Goal: Task Accomplishment & Management: Use online tool/utility

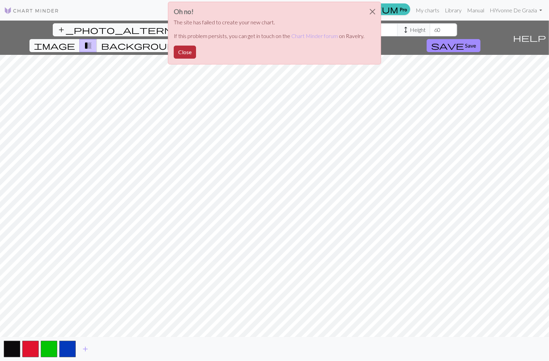
click at [184, 55] on button "Close" at bounding box center [185, 52] width 22 height 13
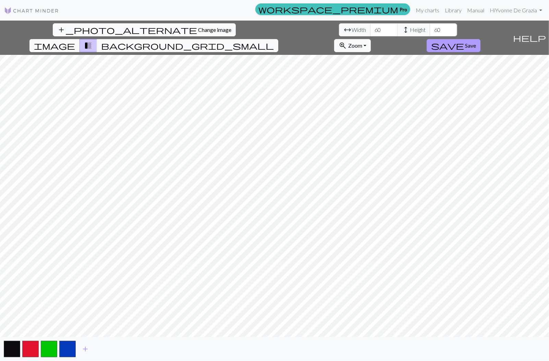
click at [476, 42] on span "Save" at bounding box center [470, 45] width 11 height 7
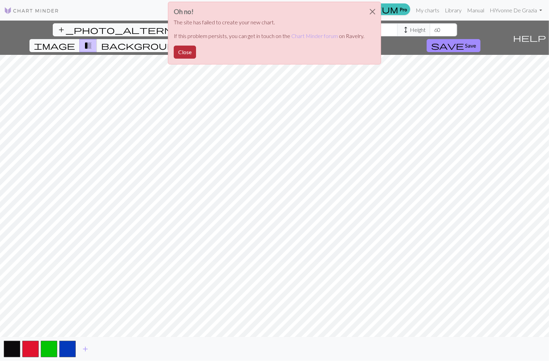
click at [186, 53] on button "Close" at bounding box center [185, 52] width 22 height 13
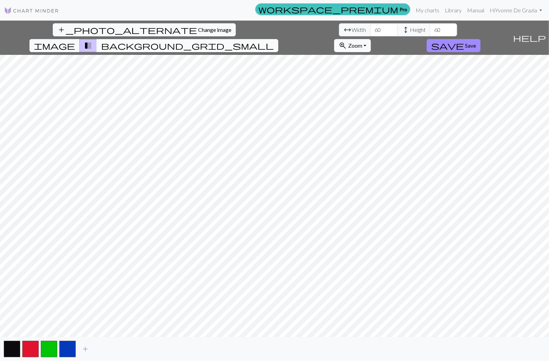
click at [274, 41] on span "background_grid_small" at bounding box center [187, 46] width 173 height 10
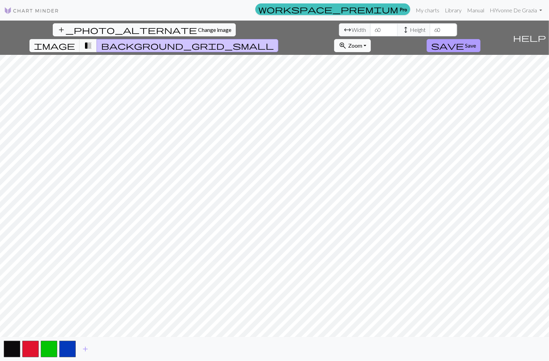
click at [476, 42] on span "Save" at bounding box center [470, 45] width 11 height 7
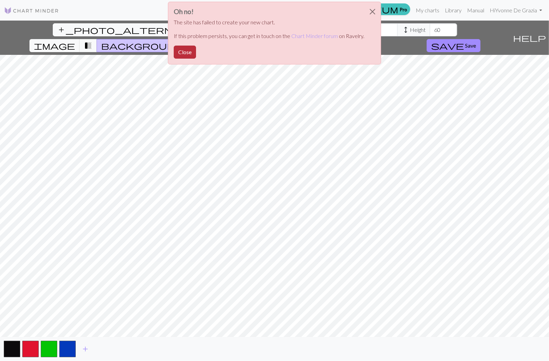
click at [189, 53] on button "Close" at bounding box center [185, 52] width 22 height 13
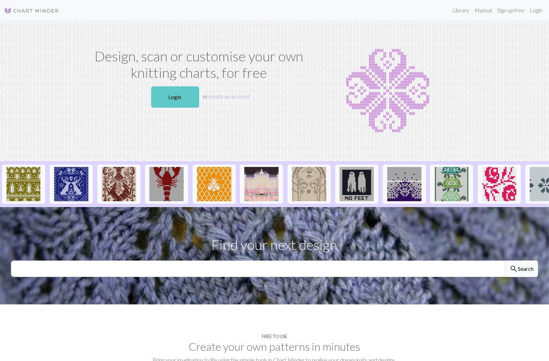
click at [172, 100] on link "Login" at bounding box center [175, 96] width 48 height 21
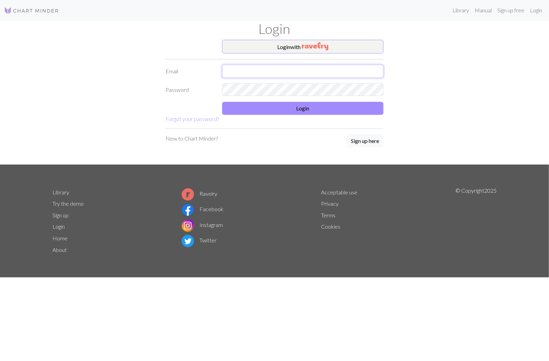
click at [237, 71] on input "text" at bounding box center [302, 71] width 161 height 13
type input "yvonnedegrazia@gmail.com"
click at [294, 108] on button "Login" at bounding box center [302, 108] width 161 height 13
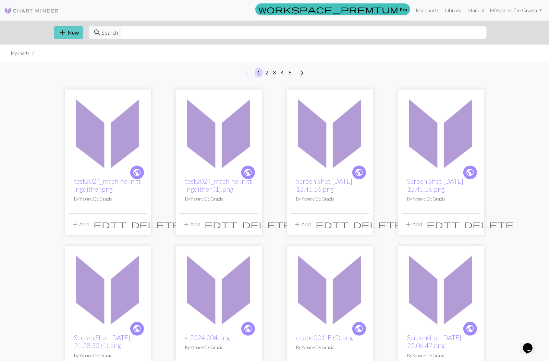
click at [73, 34] on button "add New" at bounding box center [68, 32] width 29 height 13
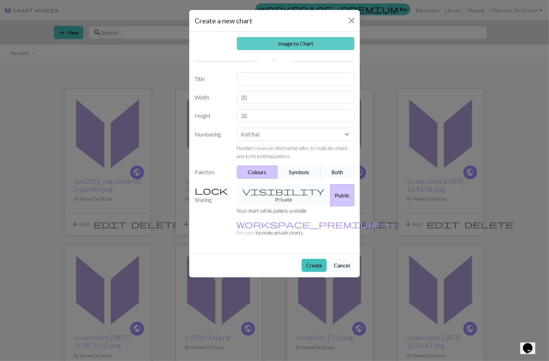
click at [260, 48] on link "Image to Chart" at bounding box center [296, 43] width 118 height 13
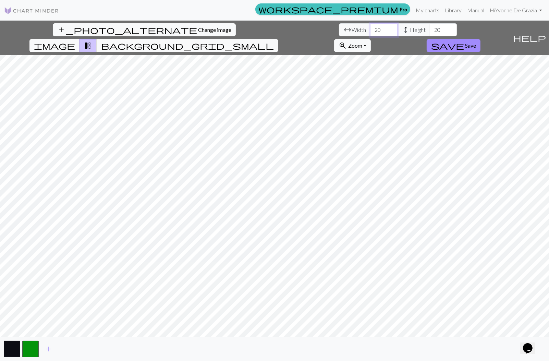
drag, startPoint x: 171, startPoint y: 30, endPoint x: 156, endPoint y: 30, distance: 14.4
click at [339, 30] on div "arrow_range Width 20 height Height 20" at bounding box center [398, 29] width 118 height 13
type input "60"
drag, startPoint x: 231, startPoint y: 30, endPoint x: 210, endPoint y: 34, distance: 21.6
click at [339, 34] on div "arrow_range Width 60 height Height 20" at bounding box center [398, 29] width 118 height 13
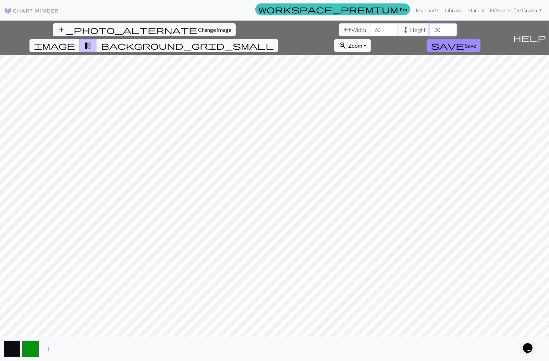
type input "2"
click at [430, 28] on input "60" at bounding box center [443, 29] width 27 height 13
type input "60"
click at [370, 28] on input "60" at bounding box center [383, 29] width 27 height 13
click at [49, 351] on span "add" at bounding box center [48, 349] width 8 height 10
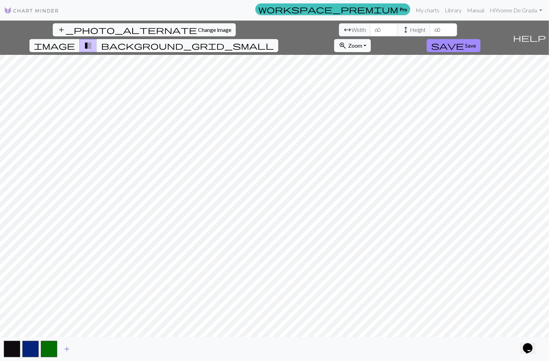
click at [68, 348] on span "add" at bounding box center [67, 349] width 8 height 10
click at [198, 29] on span "Change image" at bounding box center [214, 29] width 33 height 7
click at [430, 28] on input "50" at bounding box center [443, 29] width 27 height 13
click at [430, 28] on input "51" at bounding box center [443, 29] width 27 height 13
click at [430, 28] on input "52" at bounding box center [443, 29] width 27 height 13
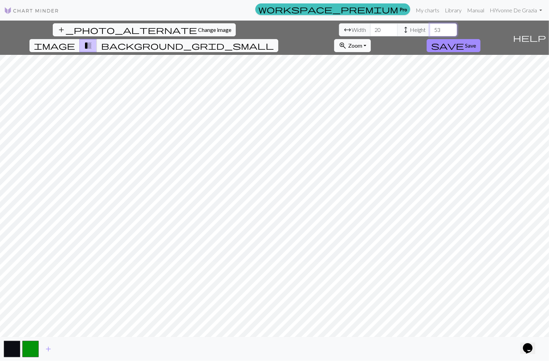
click at [430, 28] on input "53" at bounding box center [443, 29] width 27 height 13
click at [430, 28] on input "54" at bounding box center [443, 29] width 27 height 13
click at [430, 28] on input "55" at bounding box center [443, 29] width 27 height 13
click at [430, 28] on input "56" at bounding box center [443, 29] width 27 height 13
click at [430, 28] on input "57" at bounding box center [443, 29] width 27 height 13
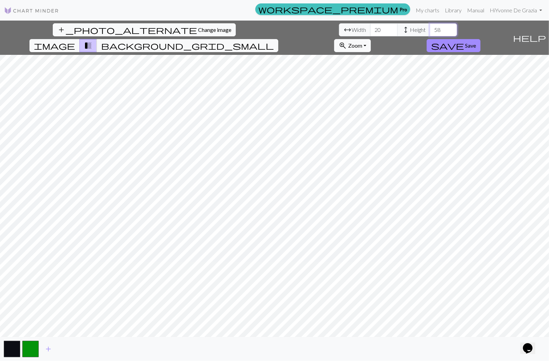
click at [430, 28] on input "58" at bounding box center [443, 29] width 27 height 13
click at [430, 28] on input "59" at bounding box center [443, 29] width 27 height 13
type input "60"
click at [430, 28] on input "60" at bounding box center [443, 29] width 27 height 13
click at [370, 27] on input "54" at bounding box center [383, 29] width 27 height 13
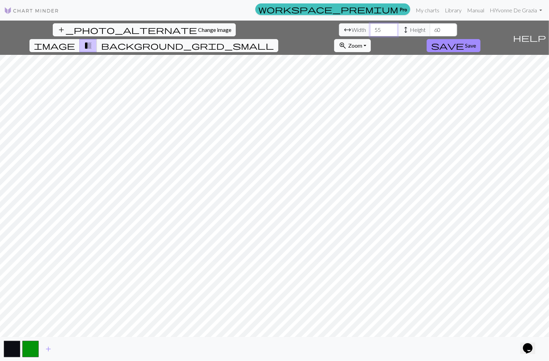
click at [370, 27] on input "55" at bounding box center [383, 29] width 27 height 13
click at [370, 27] on input "56" at bounding box center [383, 29] width 27 height 13
click at [370, 27] on input "57" at bounding box center [383, 29] width 27 height 13
click at [370, 27] on input "58" at bounding box center [383, 29] width 27 height 13
click at [370, 27] on input "59" at bounding box center [383, 29] width 27 height 13
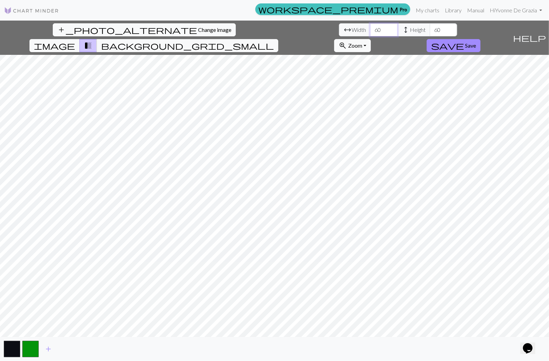
type input "60"
click at [370, 27] on input "60" at bounding box center [383, 29] width 27 height 13
click at [46, 349] on span "add" at bounding box center [48, 349] width 8 height 10
click at [70, 347] on span "add" at bounding box center [67, 349] width 8 height 10
click at [476, 42] on span "Save" at bounding box center [470, 45] width 11 height 7
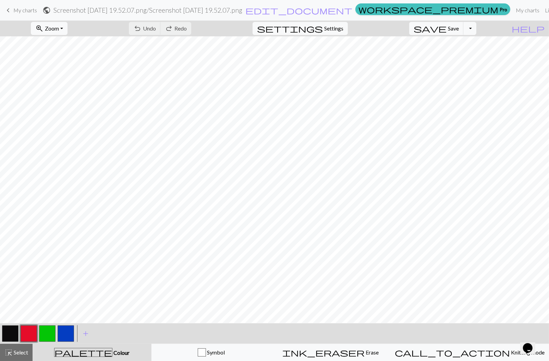
click at [28, 11] on span "My charts" at bounding box center [25, 10] width 24 height 7
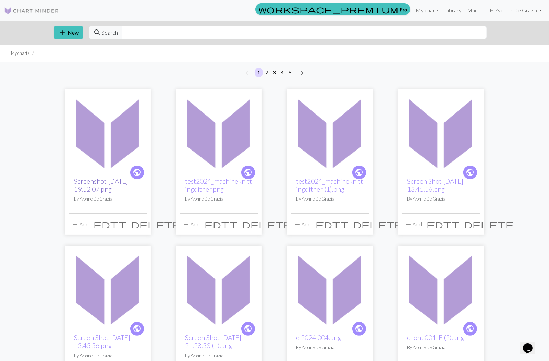
click at [106, 181] on link "Screenshot 2025-08-30 at 19.52.07.png" at bounding box center [101, 185] width 54 height 16
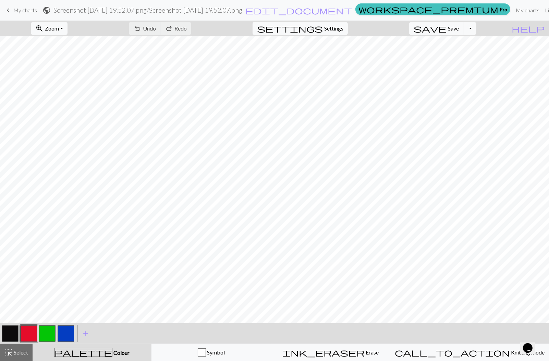
click at [16, 10] on span "My charts" at bounding box center [25, 10] width 24 height 7
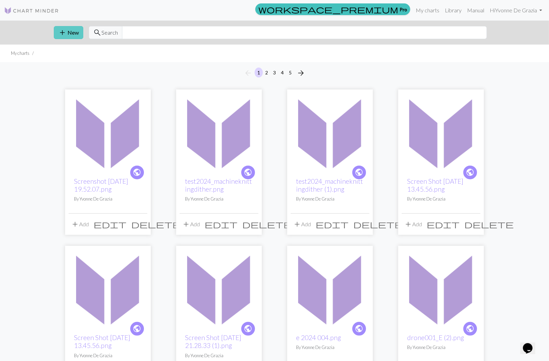
click at [71, 32] on button "add New" at bounding box center [68, 32] width 29 height 13
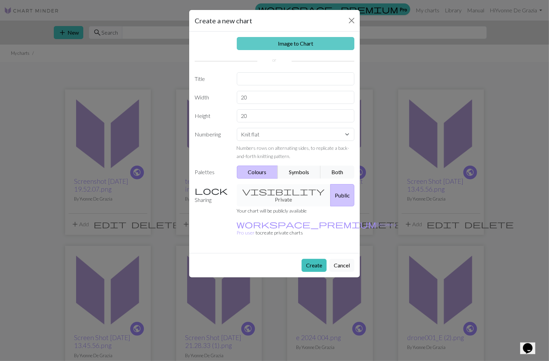
click at [268, 41] on link "Image to Chart" at bounding box center [296, 43] width 118 height 13
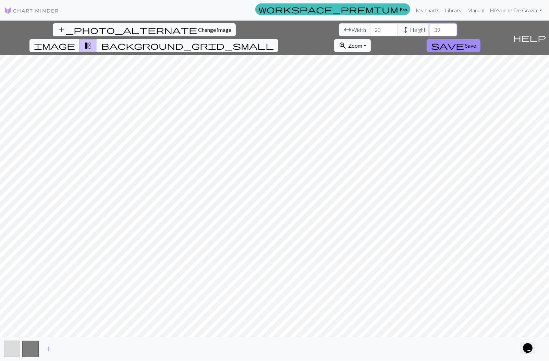
click at [430, 28] on input "39" at bounding box center [443, 29] width 27 height 13
click at [430, 28] on input "40" at bounding box center [443, 29] width 27 height 13
click at [430, 28] on input "41" at bounding box center [443, 29] width 27 height 13
click at [430, 28] on input "42" at bounding box center [443, 29] width 27 height 13
click at [430, 28] on input "43" at bounding box center [443, 29] width 27 height 13
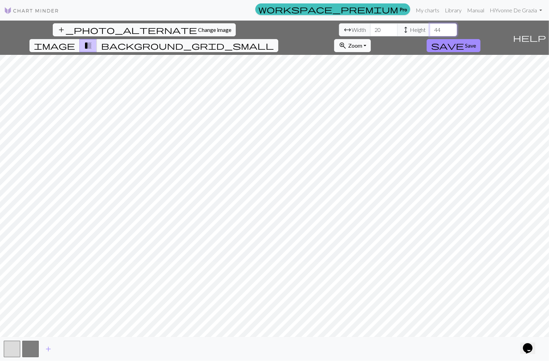
click at [430, 28] on input "44" at bounding box center [443, 29] width 27 height 13
click at [430, 28] on input "45" at bounding box center [443, 29] width 27 height 13
type input "46"
click at [430, 28] on input "46" at bounding box center [443, 29] width 27 height 13
click at [370, 29] on input "57" at bounding box center [383, 29] width 27 height 13
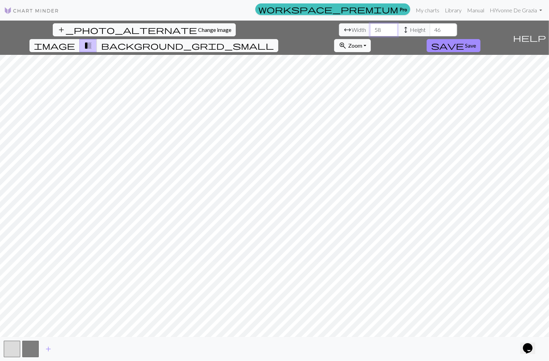
click at [370, 29] on input "58" at bounding box center [383, 29] width 27 height 13
click at [370, 29] on input "59" at bounding box center [383, 29] width 27 height 13
type input "60"
click at [370, 29] on input "60" at bounding box center [383, 29] width 27 height 13
click at [49, 349] on span "add" at bounding box center [48, 349] width 8 height 10
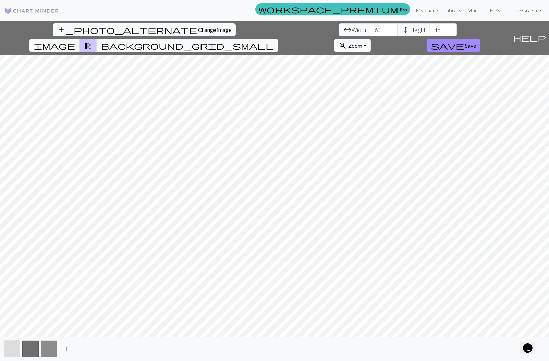
click at [66, 349] on span "add" at bounding box center [67, 349] width 8 height 10
click at [89, 347] on span "add" at bounding box center [85, 349] width 8 height 10
click at [28, 351] on button "button" at bounding box center [30, 349] width 16 height 16
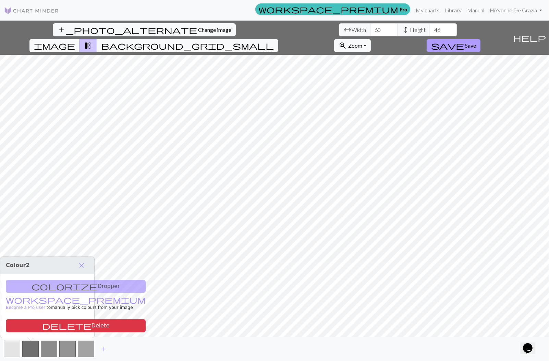
click at [476, 42] on span "Save" at bounding box center [470, 45] width 11 height 7
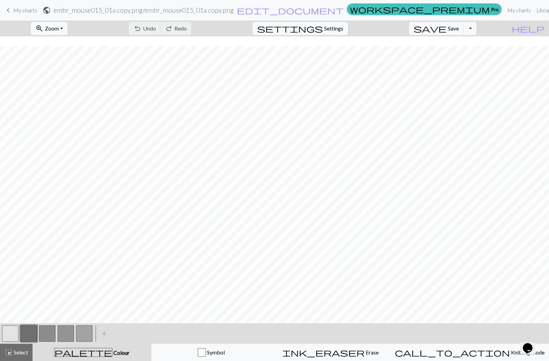
scroll to position [15, 0]
click at [33, 337] on button "button" at bounding box center [29, 333] width 16 height 16
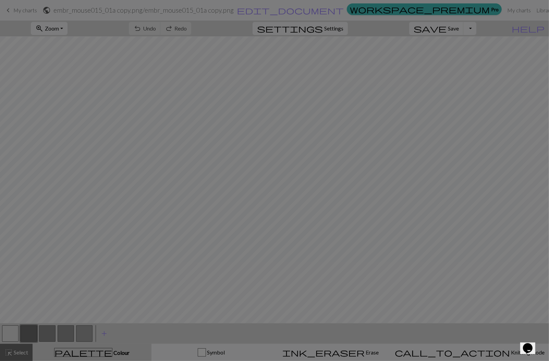
click at [33, 337] on div "Edit colour Name CC1 Use advanced picker workspace_premium Become a Pro user to…" at bounding box center [274, 180] width 549 height 361
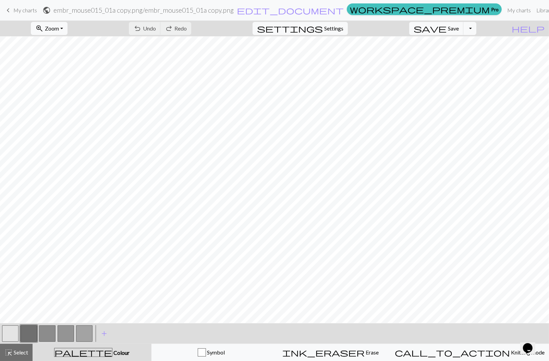
click at [32, 335] on button "button" at bounding box center [29, 333] width 16 height 16
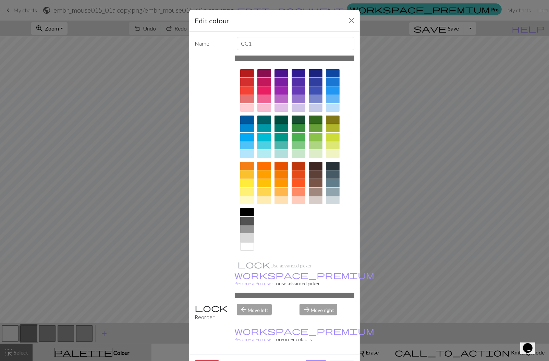
click at [317, 83] on div at bounding box center [316, 82] width 14 height 8
click at [320, 360] on button "Done" at bounding box center [316, 366] width 22 height 13
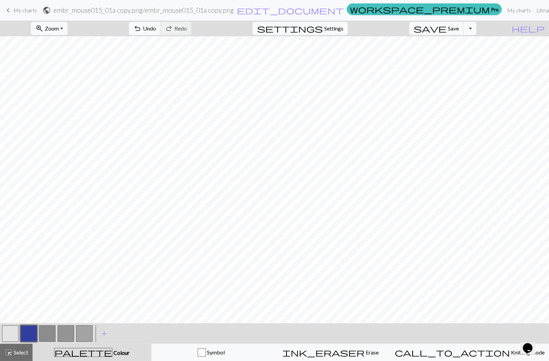
click at [49, 335] on button "button" at bounding box center [47, 333] width 16 height 16
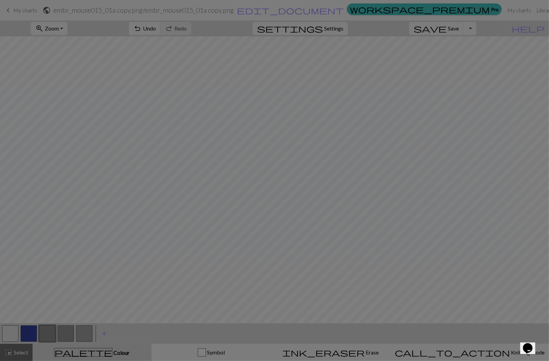
click at [49, 335] on div "Edit colour Name CC2 Use advanced picker workspace_premium Become a Pro user to…" at bounding box center [274, 180] width 549 height 361
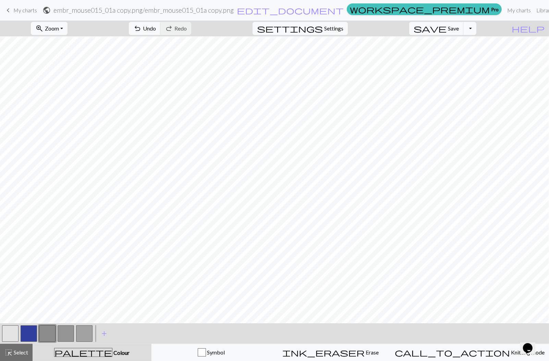
click at [50, 334] on button "button" at bounding box center [47, 333] width 16 height 16
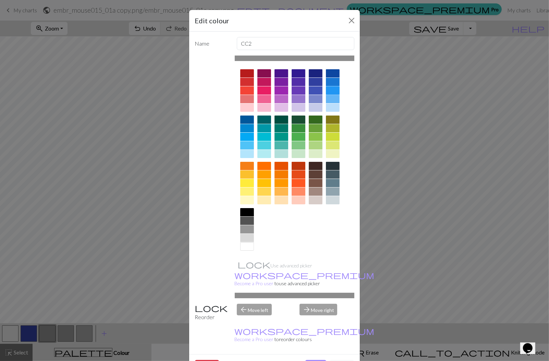
click at [336, 90] on div at bounding box center [333, 90] width 14 height 8
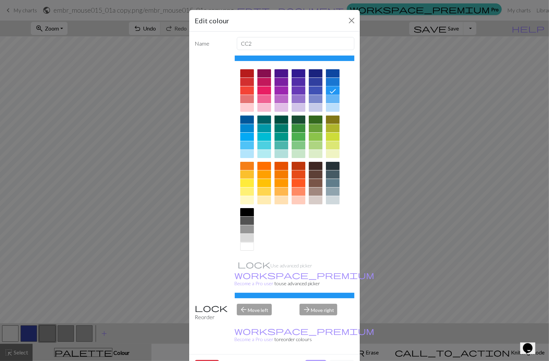
click at [314, 360] on button "Done" at bounding box center [316, 366] width 22 height 13
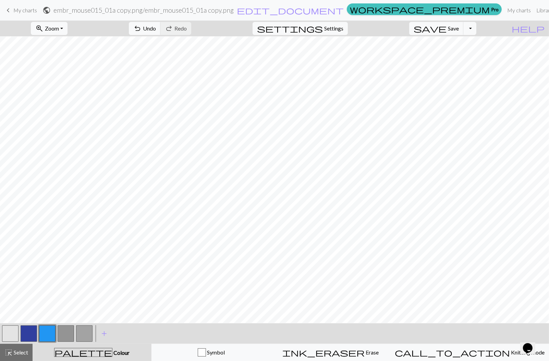
click at [66, 332] on button "button" at bounding box center [66, 333] width 16 height 16
click at [66, 331] on button "button" at bounding box center [66, 333] width 16 height 16
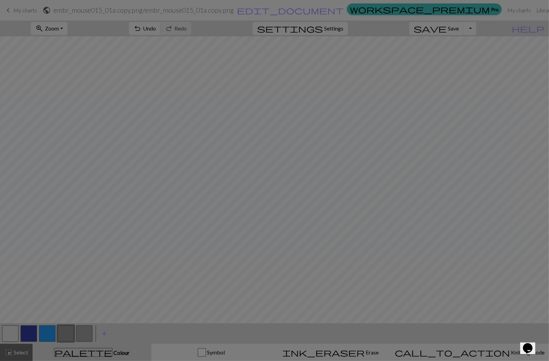
click at [66, 331] on div "Edit colour Name CC3 Use advanced picker workspace_premium Become a Pro user to…" at bounding box center [274, 180] width 549 height 361
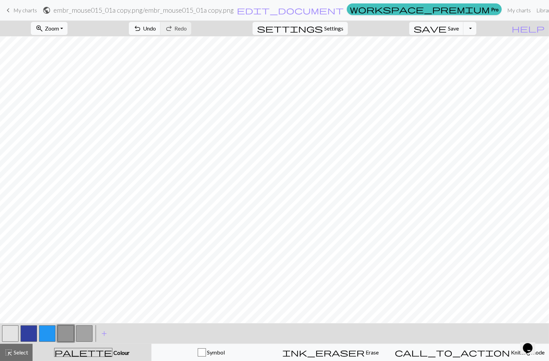
click at [67, 331] on button "button" at bounding box center [66, 333] width 16 height 16
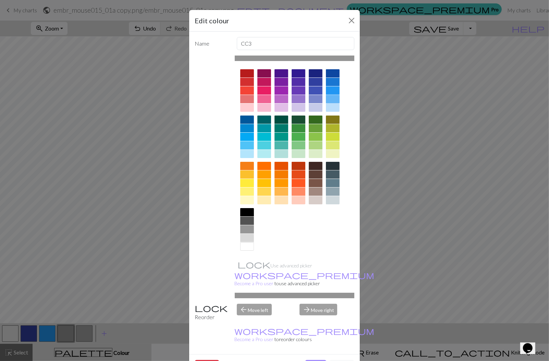
click at [333, 99] on div at bounding box center [333, 99] width 14 height 8
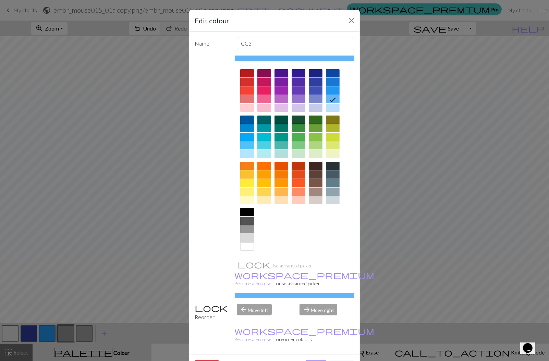
click at [321, 360] on button "Done" at bounding box center [316, 366] width 22 height 13
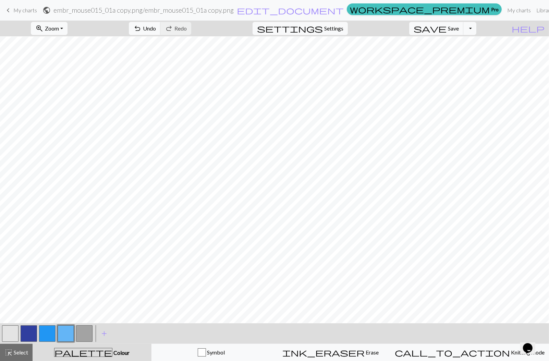
click at [85, 334] on button "button" at bounding box center [84, 333] width 16 height 16
click at [85, 334] on div "Edit colour Name CC4 Use advanced picker workspace_premium Become a Pro user to…" at bounding box center [274, 180] width 549 height 361
click at [89, 333] on button "button" at bounding box center [84, 333] width 16 height 16
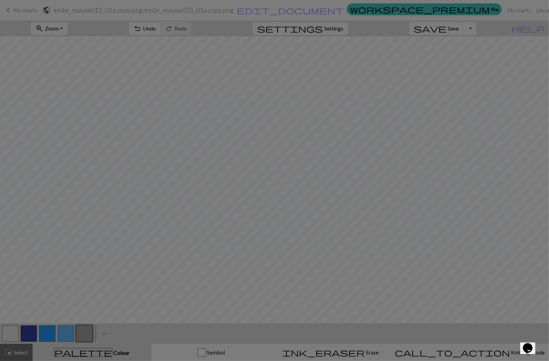
click at [89, 333] on div "Edit colour Name CC4 Use advanced picker workspace_premium Become a Pro user to…" at bounding box center [274, 180] width 549 height 361
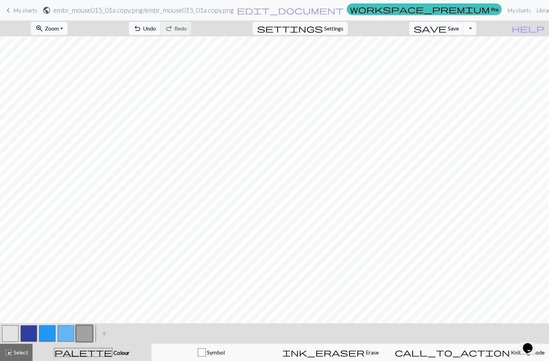
click at [89, 333] on button "button" at bounding box center [84, 333] width 16 height 16
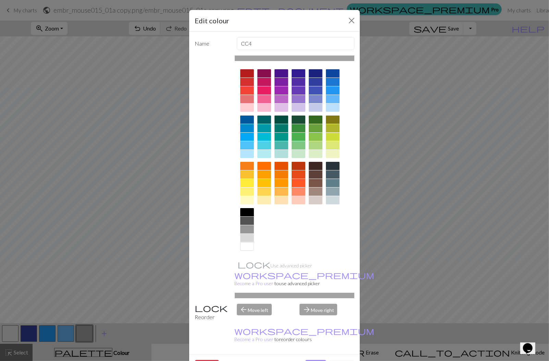
click at [247, 155] on div at bounding box center [247, 154] width 14 height 8
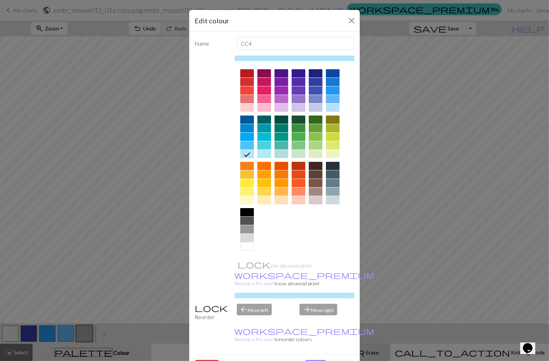
click at [313, 360] on button "Done" at bounding box center [316, 366] width 22 height 13
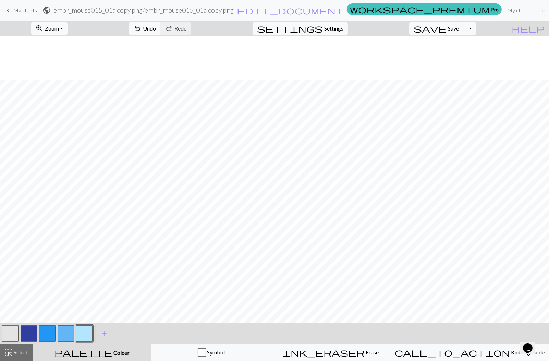
scroll to position [59, 0]
click at [459, 30] on button "save Save Save" at bounding box center [436, 28] width 54 height 13
click at [35, 13] on link "keyboard_arrow_left My charts" at bounding box center [20, 10] width 33 height 12
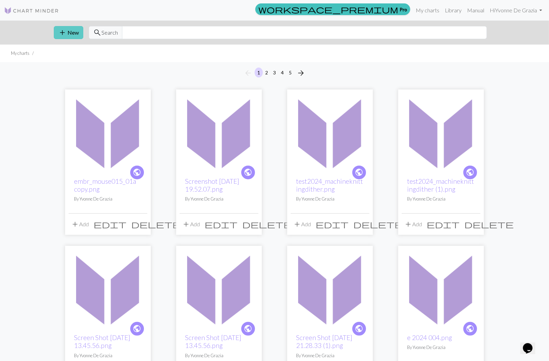
click at [59, 36] on span "add" at bounding box center [62, 33] width 8 height 10
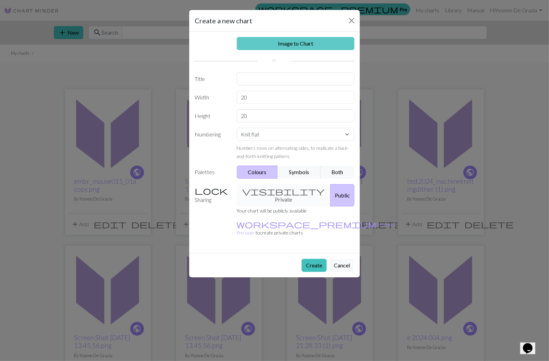
click at [278, 38] on link "Image to Chart" at bounding box center [296, 43] width 118 height 13
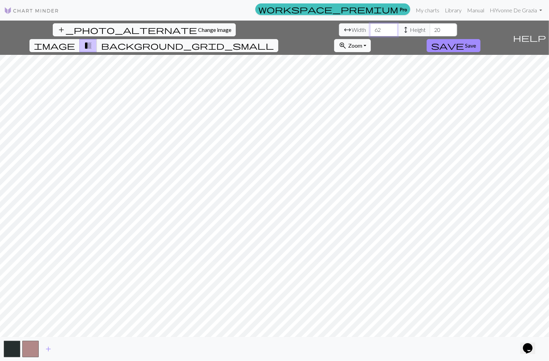
click at [370, 28] on input "62" at bounding box center [383, 29] width 27 height 13
click at [370, 28] on input "63" at bounding box center [383, 29] width 27 height 13
click at [370, 32] on input "62" at bounding box center [383, 29] width 27 height 13
click at [370, 32] on input "61" at bounding box center [383, 29] width 27 height 13
type input "60"
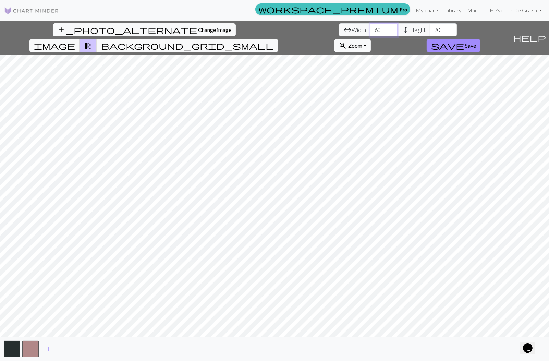
click at [370, 32] on input "60" at bounding box center [383, 29] width 27 height 13
drag, startPoint x: 228, startPoint y: 29, endPoint x: 202, endPoint y: 33, distance: 25.5
click at [339, 33] on div "arrow_range Width 60 height Height 20" at bounding box center [398, 29] width 118 height 13
type input "60"
drag, startPoint x: 169, startPoint y: 30, endPoint x: 159, endPoint y: 29, distance: 10.3
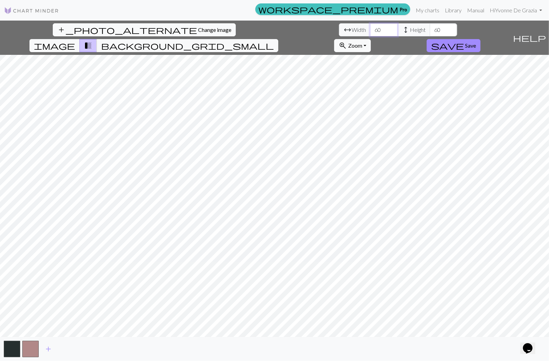
click at [370, 29] on input "60" at bounding box center [383, 29] width 27 height 13
type input "40"
click at [47, 348] on span "add" at bounding box center [48, 349] width 8 height 10
click at [66, 348] on span "add" at bounding box center [67, 349] width 8 height 10
click at [90, 349] on button "add" at bounding box center [85, 348] width 17 height 13
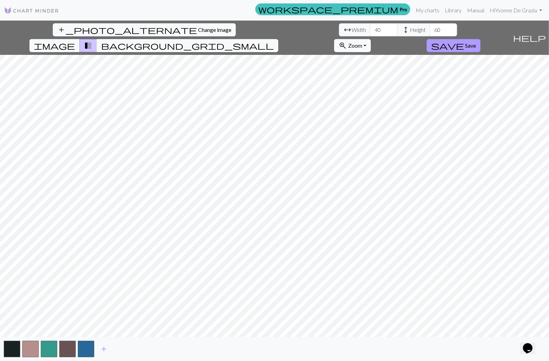
click at [476, 42] on span "Save" at bounding box center [470, 45] width 11 height 7
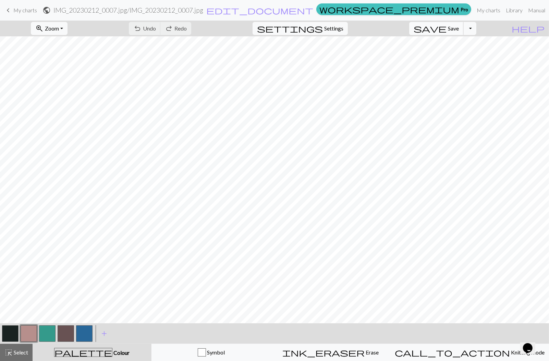
click at [459, 30] on span "Save" at bounding box center [453, 28] width 11 height 7
click at [446, 32] on span "save" at bounding box center [430, 29] width 33 height 10
click at [22, 9] on span "My charts" at bounding box center [25, 10] width 24 height 7
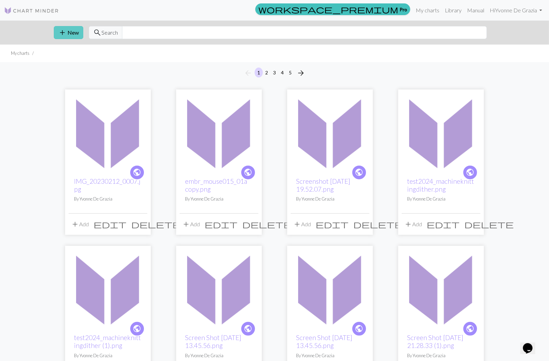
click at [66, 34] on button "add New" at bounding box center [68, 32] width 29 height 13
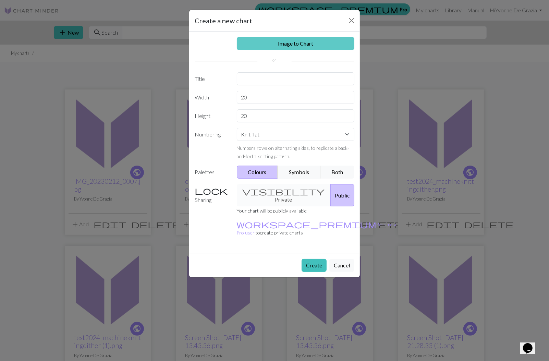
click at [283, 45] on link "Image to Chart" at bounding box center [296, 43] width 118 height 13
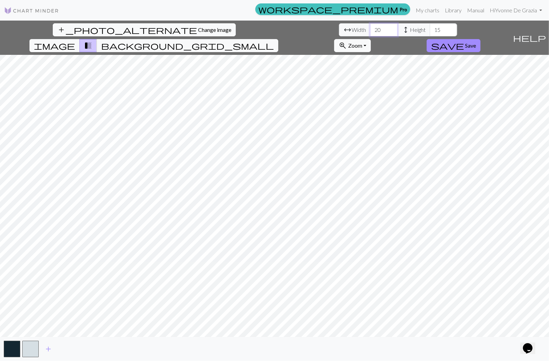
drag, startPoint x: 170, startPoint y: 29, endPoint x: 155, endPoint y: 30, distance: 15.1
click at [339, 30] on div "arrow_range Width 20 height Height 15" at bounding box center [398, 29] width 118 height 13
type input "60"
drag, startPoint x: 229, startPoint y: 29, endPoint x: 211, endPoint y: 27, distance: 17.9
click at [339, 27] on div "arrow_range Width 60 height Height 15" at bounding box center [398, 29] width 118 height 13
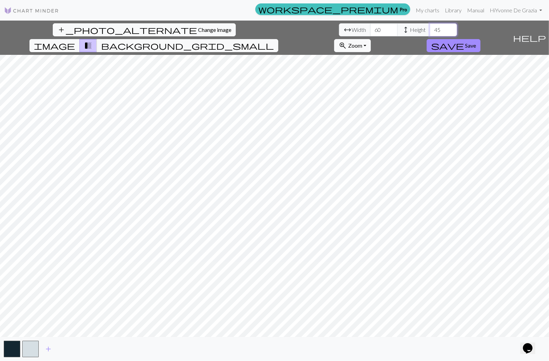
type input "45"
click at [50, 351] on span "add" at bounding box center [48, 349] width 8 height 10
click at [68, 348] on span "add" at bounding box center [67, 349] width 8 height 10
click at [480, 39] on button "save Save" at bounding box center [454, 45] width 54 height 13
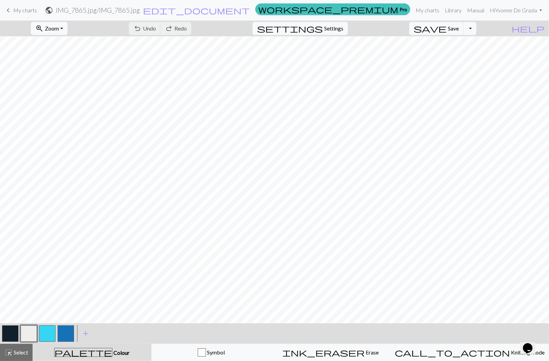
scroll to position [35, 0]
click at [67, 334] on button "button" at bounding box center [66, 333] width 16 height 16
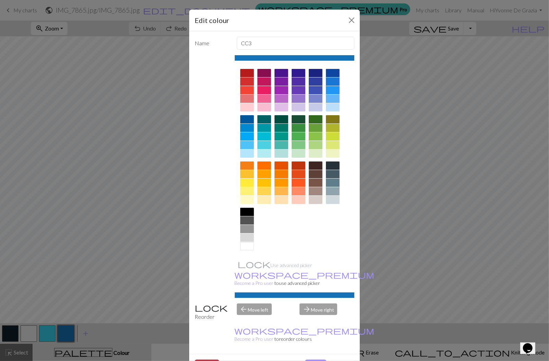
scroll to position [3, 0]
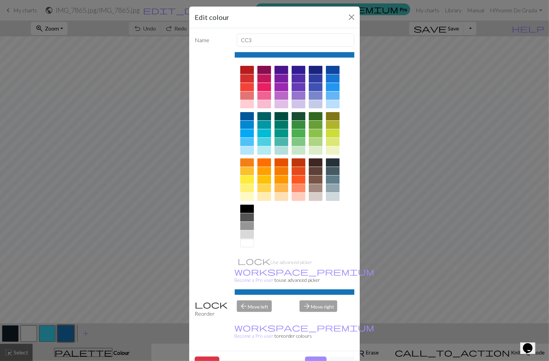
click at [209, 356] on button "Delete" at bounding box center [207, 362] width 25 height 13
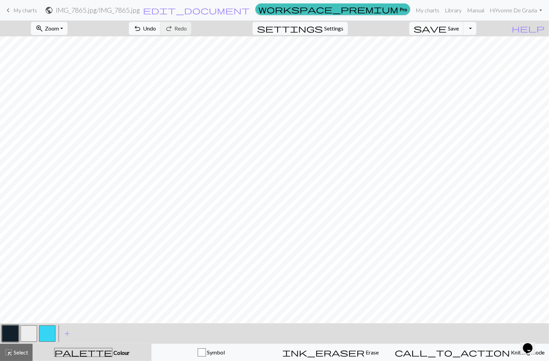
scroll to position [25, 0]
click at [26, 331] on button "button" at bounding box center [29, 333] width 16 height 16
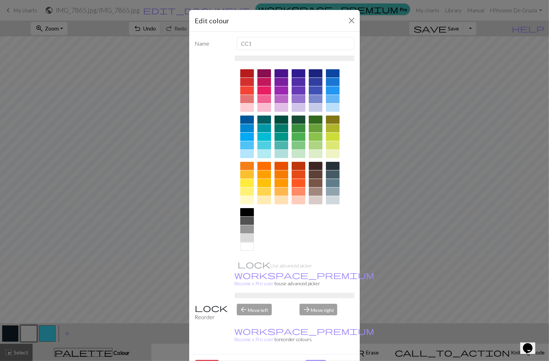
click at [262, 153] on div at bounding box center [264, 154] width 14 height 8
click at [318, 360] on button "Done" at bounding box center [316, 366] width 22 height 13
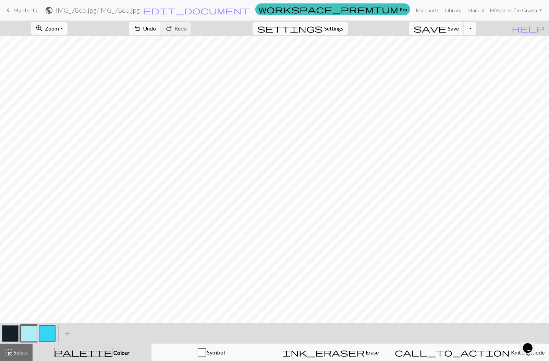
click at [459, 28] on span "Save" at bounding box center [453, 28] width 11 height 7
click at [16, 10] on span "My charts" at bounding box center [25, 10] width 24 height 7
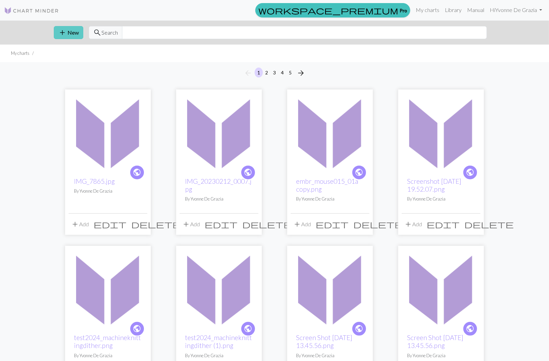
click at [68, 35] on button "add New" at bounding box center [68, 32] width 29 height 13
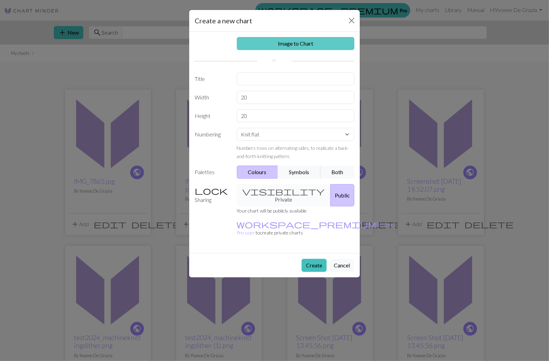
click at [310, 44] on link "Image to Chart" at bounding box center [296, 43] width 118 height 13
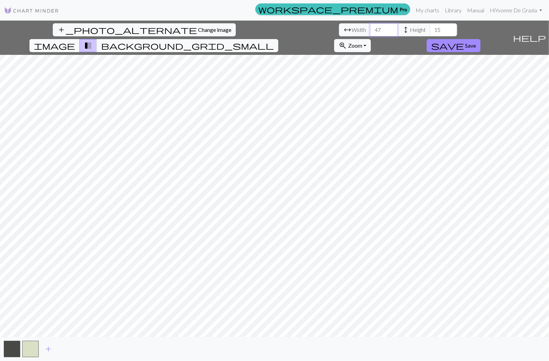
click at [370, 27] on input "47" at bounding box center [383, 29] width 27 height 13
click at [370, 27] on input "48" at bounding box center [383, 29] width 27 height 13
click at [370, 27] on input "49" at bounding box center [383, 29] width 27 height 13
click at [370, 27] on input "50" at bounding box center [383, 29] width 27 height 13
click at [370, 27] on input "51" at bounding box center [383, 29] width 27 height 13
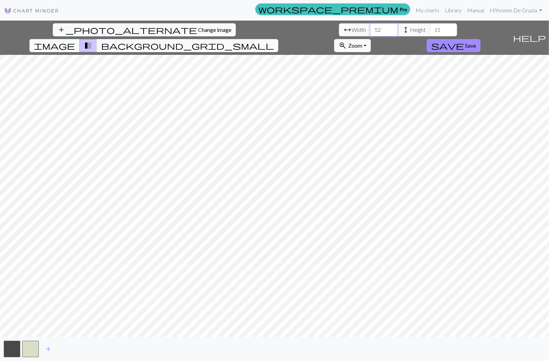
click at [370, 27] on input "52" at bounding box center [383, 29] width 27 height 13
click at [370, 27] on input "53" at bounding box center [383, 29] width 27 height 13
click at [370, 27] on input "54" at bounding box center [383, 29] width 27 height 13
click at [370, 27] on input "55" at bounding box center [383, 29] width 27 height 13
click at [370, 27] on input "56" at bounding box center [383, 29] width 27 height 13
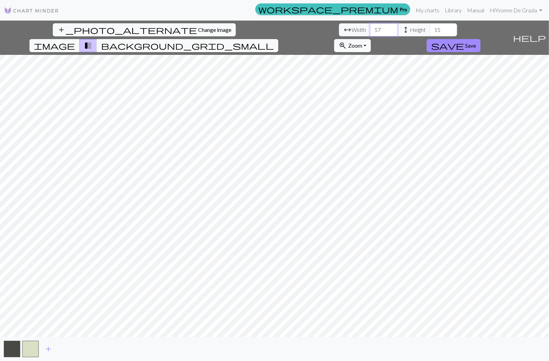
click at [370, 27] on input "57" at bounding box center [383, 29] width 27 height 13
click at [370, 27] on input "58" at bounding box center [383, 29] width 27 height 13
click at [370, 27] on input "59" at bounding box center [383, 29] width 27 height 13
type input "60"
click at [370, 27] on input "60" at bounding box center [383, 29] width 27 height 13
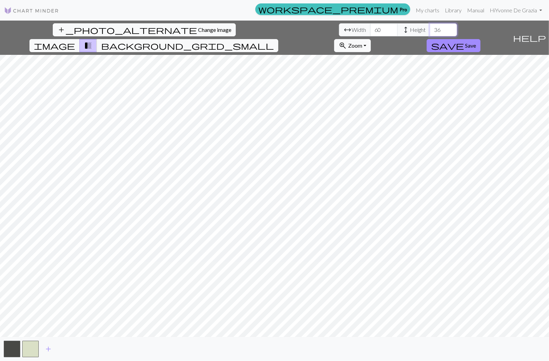
click at [430, 27] on input "36" at bounding box center [443, 29] width 27 height 13
click at [430, 27] on input "41" at bounding box center [443, 29] width 27 height 13
click at [430, 27] on input "42" at bounding box center [443, 29] width 27 height 13
click at [430, 27] on input "43" at bounding box center [443, 29] width 27 height 13
click at [430, 27] on input "44" at bounding box center [443, 29] width 27 height 13
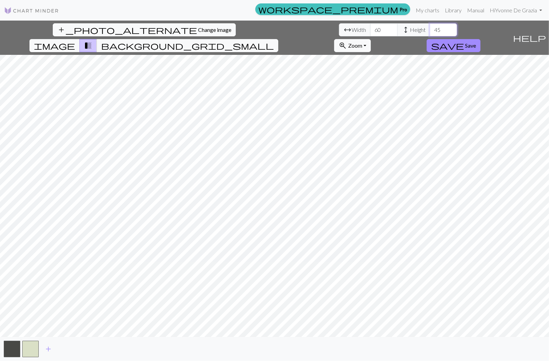
click at [430, 27] on input "45" at bounding box center [443, 29] width 27 height 13
click at [430, 27] on input "46" at bounding box center [443, 29] width 27 height 13
click at [430, 27] on input "47" at bounding box center [443, 29] width 27 height 13
click at [430, 32] on input "46" at bounding box center [443, 29] width 27 height 13
click at [430, 32] on input "45" at bounding box center [443, 29] width 27 height 13
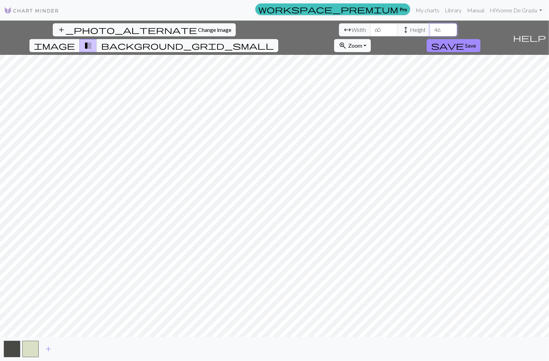
type input "46"
click at [430, 28] on input "46" at bounding box center [443, 29] width 27 height 13
click at [49, 349] on span "add" at bounding box center [48, 349] width 8 height 10
click at [66, 349] on span "add" at bounding box center [67, 349] width 8 height 10
click at [476, 42] on span "Save" at bounding box center [470, 45] width 11 height 7
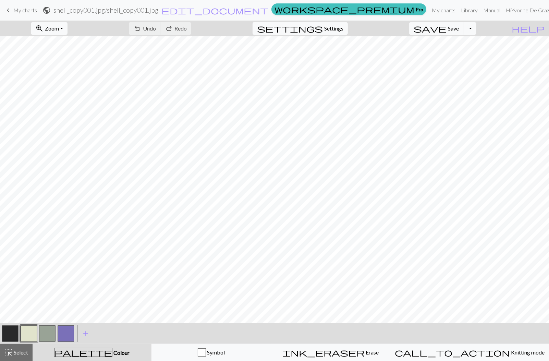
click at [30, 10] on span "My charts" at bounding box center [25, 10] width 24 height 7
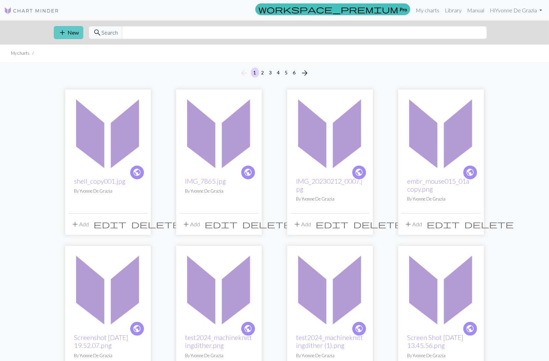
click at [69, 32] on button "add New" at bounding box center [68, 32] width 29 height 13
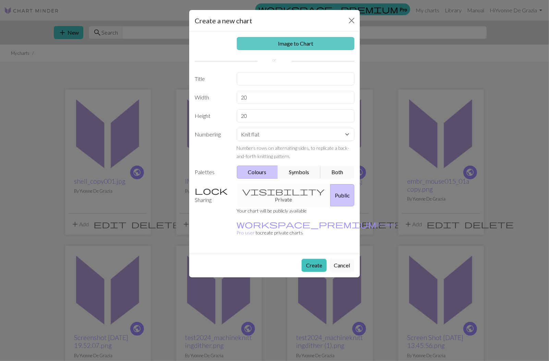
click at [277, 41] on link "Image to Chart" at bounding box center [296, 43] width 118 height 13
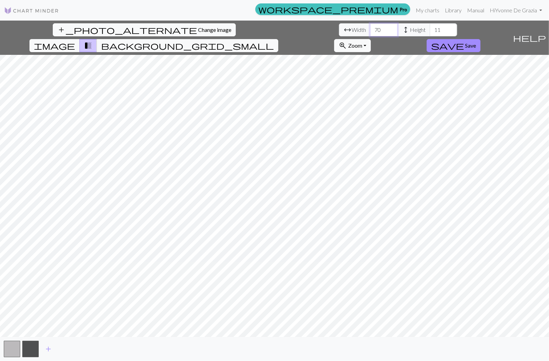
click at [370, 28] on input "70" at bounding box center [383, 29] width 27 height 13
click at [370, 34] on input "70" at bounding box center [383, 29] width 27 height 13
click at [370, 33] on input "69" at bounding box center [383, 29] width 27 height 13
click at [370, 33] on input "68" at bounding box center [383, 29] width 27 height 13
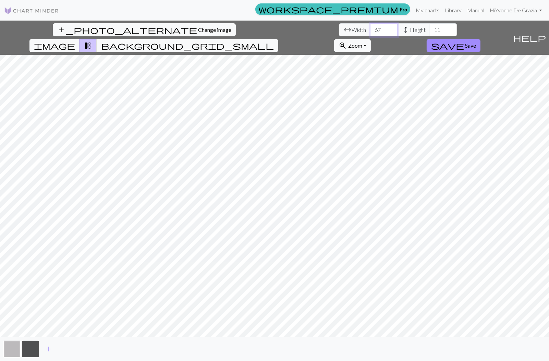
click at [370, 33] on input "67" at bounding box center [383, 29] width 27 height 13
click at [370, 33] on input "66" at bounding box center [383, 29] width 27 height 13
click at [370, 33] on input "65" at bounding box center [383, 29] width 27 height 13
click at [370, 33] on input "64" at bounding box center [383, 29] width 27 height 13
click at [370, 33] on input "63" at bounding box center [383, 29] width 27 height 13
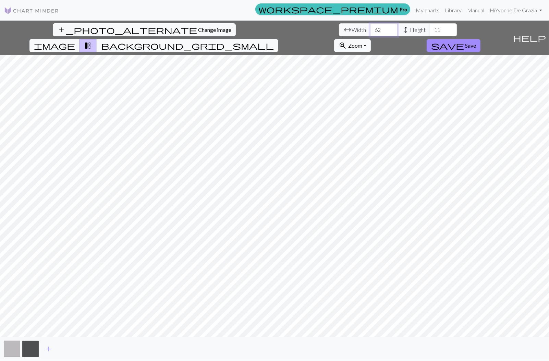
click at [370, 33] on input "62" at bounding box center [383, 29] width 27 height 13
click at [370, 33] on input "61" at bounding box center [383, 29] width 27 height 13
type input "60"
click at [370, 33] on input "60" at bounding box center [383, 29] width 27 height 13
click at [430, 28] on input "48" at bounding box center [443, 29] width 27 height 13
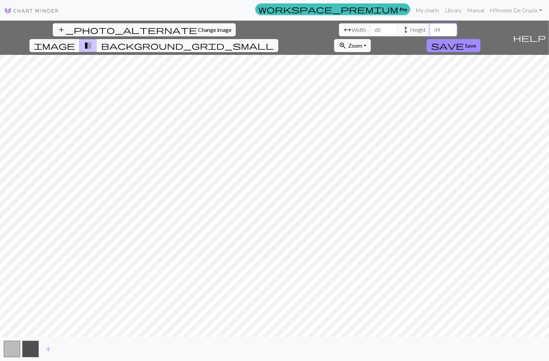
click at [430, 28] on input "49" at bounding box center [443, 29] width 27 height 13
click at [430, 32] on input "48" at bounding box center [443, 29] width 27 height 13
click at [430, 32] on input "47" at bounding box center [443, 29] width 27 height 13
click at [430, 32] on input "46" at bounding box center [443, 29] width 27 height 13
click at [430, 32] on input "45" at bounding box center [443, 29] width 27 height 13
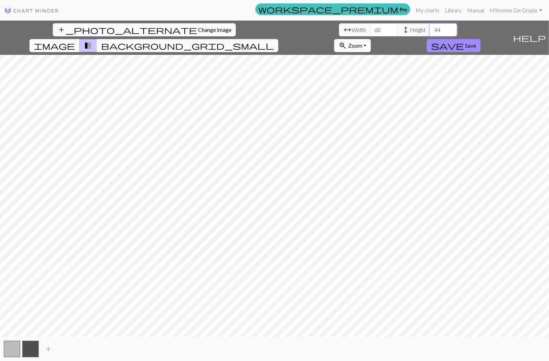
click at [430, 32] on input "44" at bounding box center [443, 29] width 27 height 13
type input "45"
click at [430, 28] on input "45" at bounding box center [443, 29] width 27 height 13
click at [50, 349] on span "add" at bounding box center [48, 349] width 8 height 10
click at [71, 350] on button "add" at bounding box center [66, 348] width 17 height 13
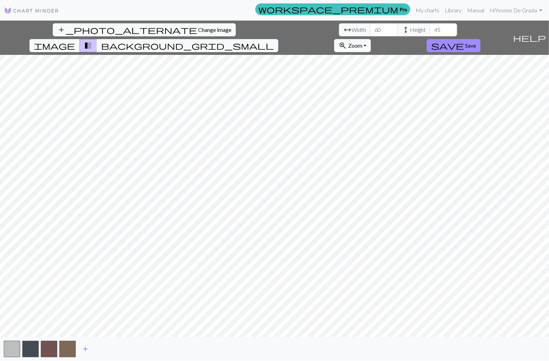
click at [85, 350] on span "add" at bounding box center [85, 349] width 8 height 10
click at [480, 39] on button "save Save" at bounding box center [454, 45] width 54 height 13
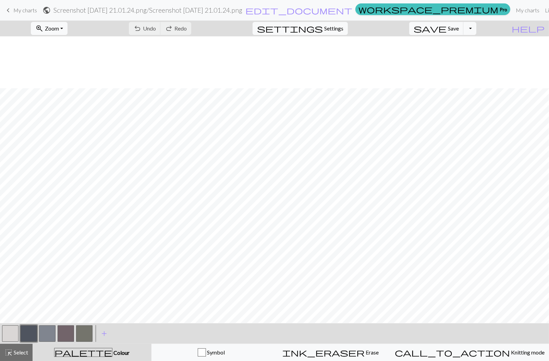
scroll to position [52, 0]
click at [27, 11] on span "My charts" at bounding box center [25, 10] width 24 height 7
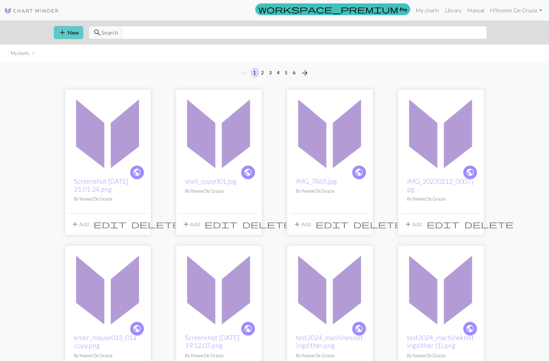
click at [74, 33] on button "add New" at bounding box center [68, 32] width 29 height 13
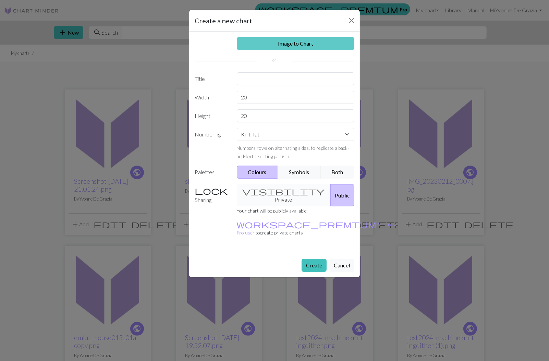
click at [275, 43] on link "Image to Chart" at bounding box center [296, 43] width 118 height 13
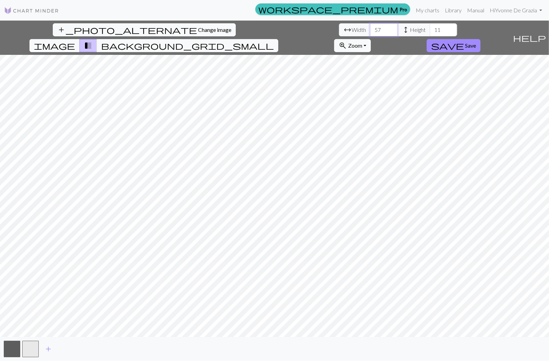
click at [370, 28] on input "57" at bounding box center [383, 29] width 27 height 13
click at [370, 28] on input "58" at bounding box center [383, 29] width 27 height 13
click at [370, 28] on input "59" at bounding box center [383, 29] width 27 height 13
type input "60"
click at [370, 28] on input "60" at bounding box center [383, 29] width 27 height 13
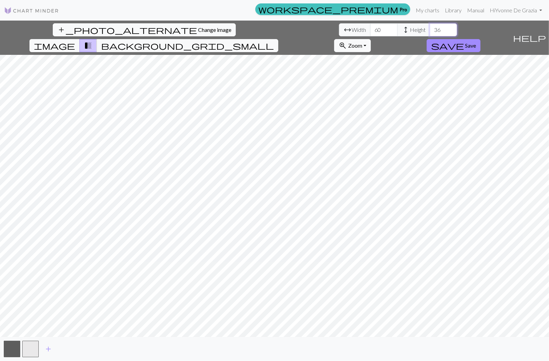
click at [430, 27] on input "36" at bounding box center [443, 29] width 27 height 13
click at [430, 27] on input "37" at bounding box center [443, 29] width 27 height 13
click at [430, 27] on input "38" at bounding box center [443, 29] width 27 height 13
click at [430, 27] on input "39" at bounding box center [443, 29] width 27 height 13
click at [430, 27] on input "40" at bounding box center [443, 29] width 27 height 13
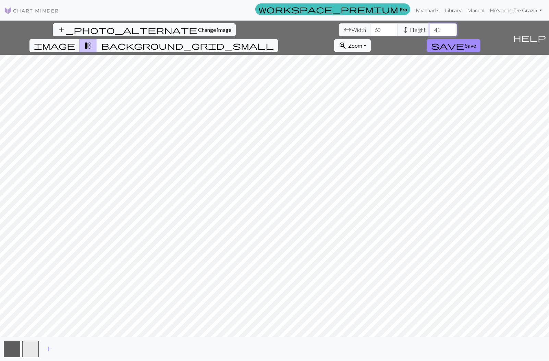
click at [430, 27] on input "41" at bounding box center [443, 29] width 27 height 13
click at [430, 27] on input "42" at bounding box center [443, 29] width 27 height 13
click at [430, 27] on input "43" at bounding box center [443, 29] width 27 height 13
click at [430, 27] on input "44" at bounding box center [443, 29] width 27 height 13
click at [430, 27] on input "45" at bounding box center [443, 29] width 27 height 13
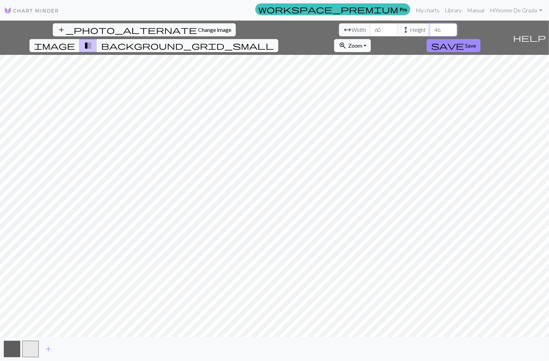
type input "46"
click at [430, 27] on input "46" at bounding box center [443, 29] width 27 height 13
click at [50, 347] on span "add" at bounding box center [48, 349] width 8 height 10
click at [464, 41] on span "save" at bounding box center [447, 46] width 33 height 10
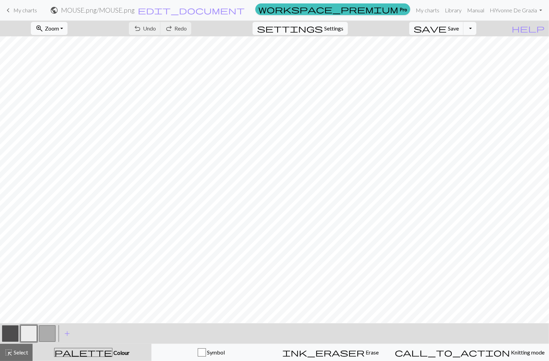
click at [27, 8] on span "My charts" at bounding box center [25, 10] width 24 height 7
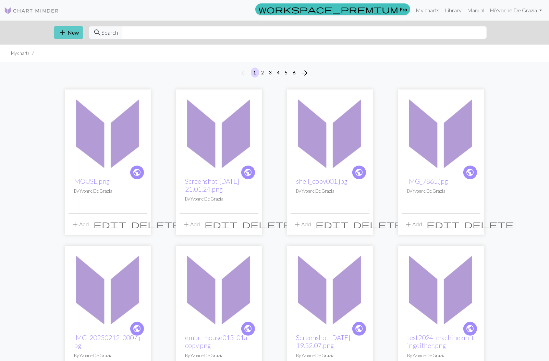
click at [62, 34] on span "add" at bounding box center [62, 33] width 8 height 10
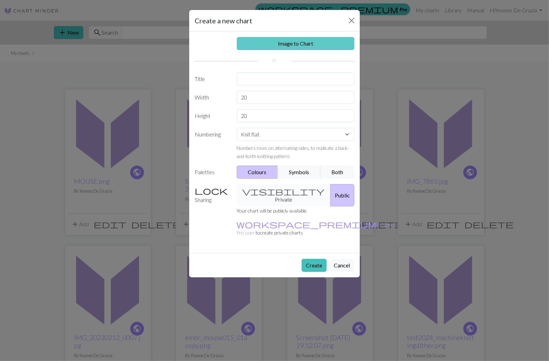
click at [266, 43] on link "Image to Chart" at bounding box center [296, 43] width 118 height 13
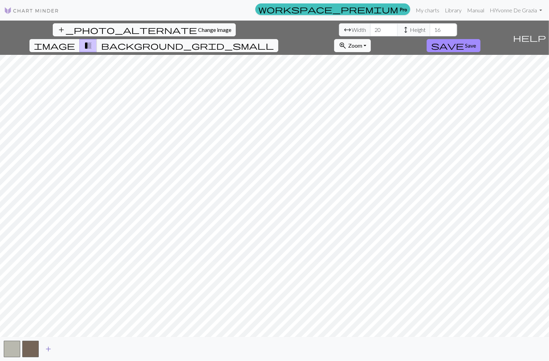
click at [50, 348] on span "add" at bounding box center [48, 349] width 8 height 10
click at [370, 27] on input "45" at bounding box center [383, 29] width 27 height 13
click at [370, 27] on input "46" at bounding box center [383, 29] width 27 height 13
click at [370, 27] on input "47" at bounding box center [383, 29] width 27 height 13
click at [370, 27] on input "48" at bounding box center [383, 29] width 27 height 13
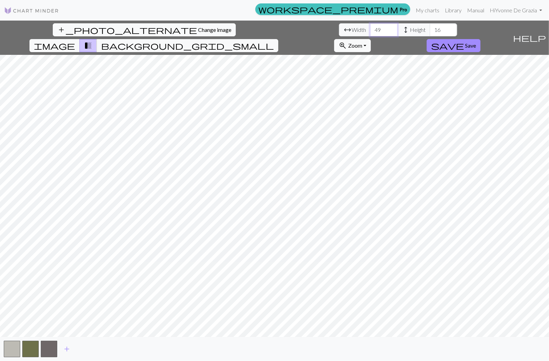
click at [370, 27] on input "49" at bounding box center [383, 29] width 27 height 13
click at [370, 27] on input "50" at bounding box center [383, 29] width 27 height 13
click at [370, 27] on input "51" at bounding box center [383, 29] width 27 height 13
click at [370, 27] on input "52" at bounding box center [383, 29] width 27 height 13
click at [370, 27] on input "53" at bounding box center [383, 29] width 27 height 13
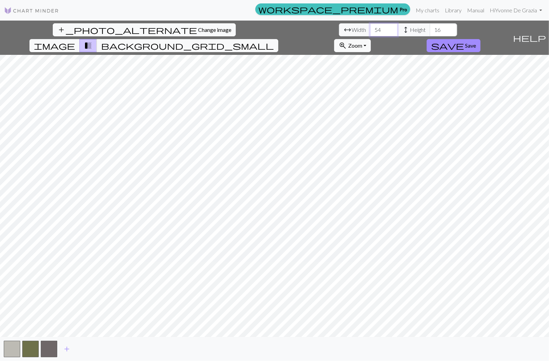
click at [370, 27] on input "54" at bounding box center [383, 29] width 27 height 13
click at [370, 27] on input "55" at bounding box center [383, 29] width 27 height 13
click at [370, 27] on input "56" at bounding box center [383, 29] width 27 height 13
click at [370, 27] on input "57" at bounding box center [383, 29] width 27 height 13
click at [370, 27] on input "58" at bounding box center [383, 29] width 27 height 13
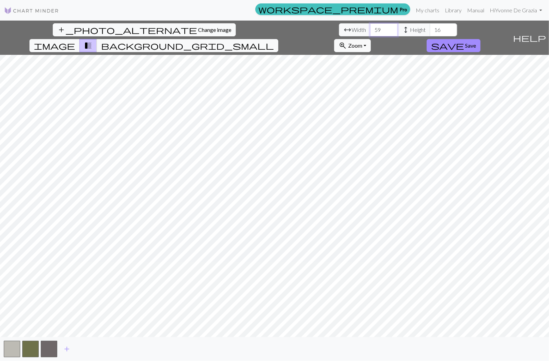
click at [370, 27] on input "59" at bounding box center [383, 29] width 27 height 13
type input "60"
click at [370, 27] on input "60" at bounding box center [383, 29] width 27 height 13
click at [430, 28] on input "38" at bounding box center [443, 29] width 27 height 13
click at [430, 28] on input "39" at bounding box center [443, 29] width 27 height 13
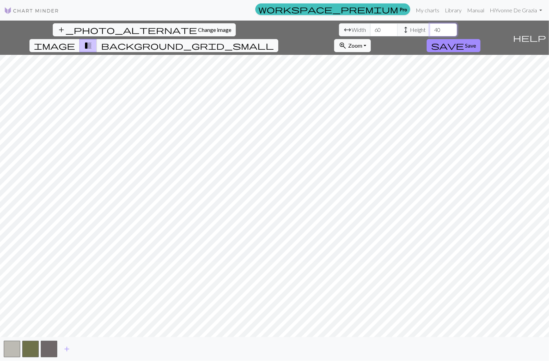
click at [430, 28] on input "40" at bounding box center [443, 29] width 27 height 13
click at [430, 28] on input "41" at bounding box center [443, 29] width 27 height 13
click at [430, 28] on input "42" at bounding box center [443, 29] width 27 height 13
click at [430, 28] on input "43" at bounding box center [443, 29] width 27 height 13
click at [430, 28] on input "44" at bounding box center [443, 29] width 27 height 13
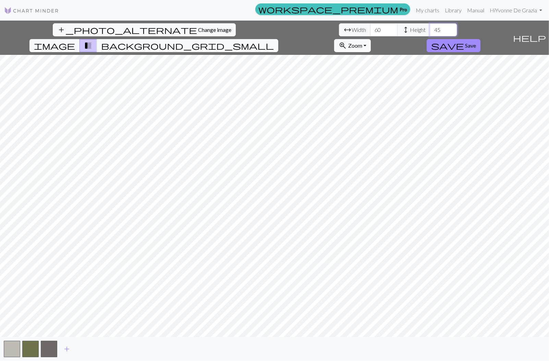
click at [430, 28] on input "45" at bounding box center [443, 29] width 27 height 13
type input "46"
click at [430, 28] on input "46" at bounding box center [443, 29] width 27 height 13
click at [67, 346] on span "add" at bounding box center [67, 349] width 8 height 10
click at [86, 347] on span "add" at bounding box center [85, 349] width 8 height 10
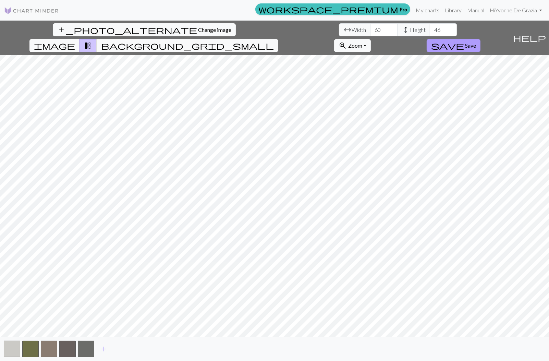
click at [476, 42] on span "Save" at bounding box center [470, 45] width 11 height 7
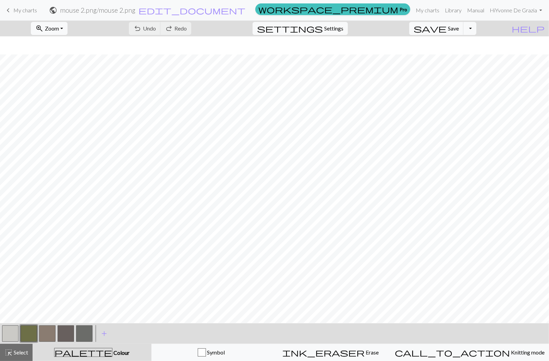
scroll to position [77, 0]
click at [446, 29] on span "save" at bounding box center [430, 29] width 33 height 10
click at [70, 336] on button "button" at bounding box center [66, 333] width 16 height 16
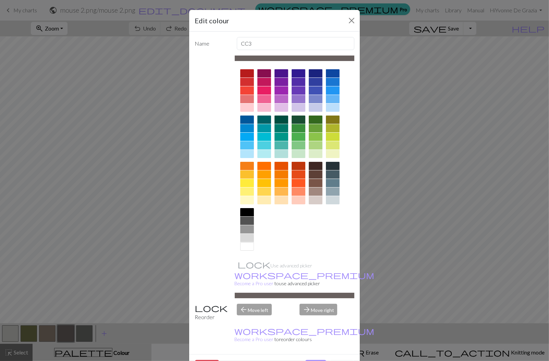
click at [249, 222] on div at bounding box center [247, 221] width 14 height 8
click at [311, 360] on button "Done" at bounding box center [316, 366] width 22 height 13
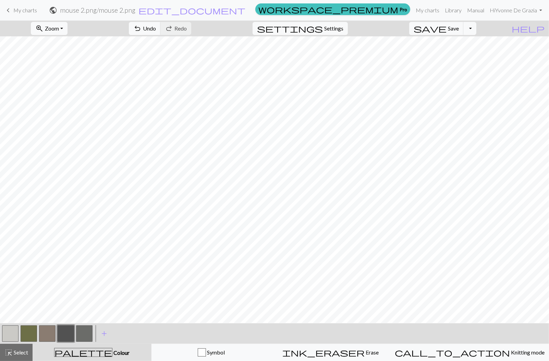
click at [47, 334] on button "button" at bounding box center [47, 333] width 16 height 16
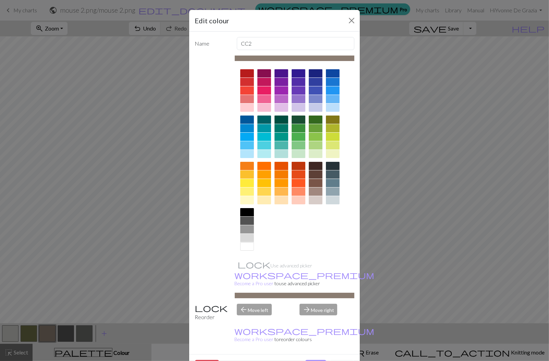
click at [302, 199] on div at bounding box center [299, 200] width 14 height 8
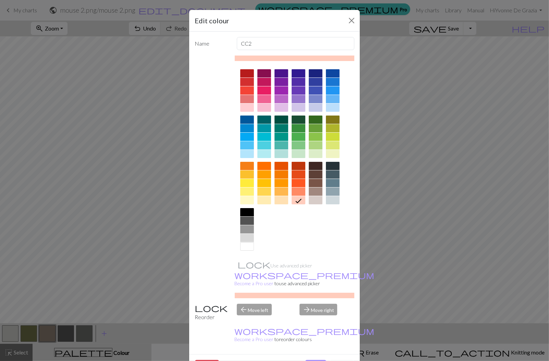
click at [316, 360] on button "Done" at bounding box center [316, 366] width 22 height 13
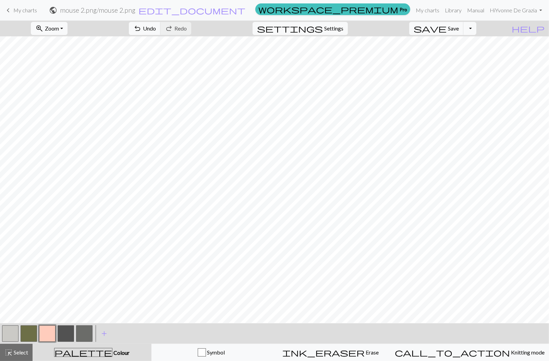
click at [66, 333] on button "button" at bounding box center [66, 333] width 16 height 16
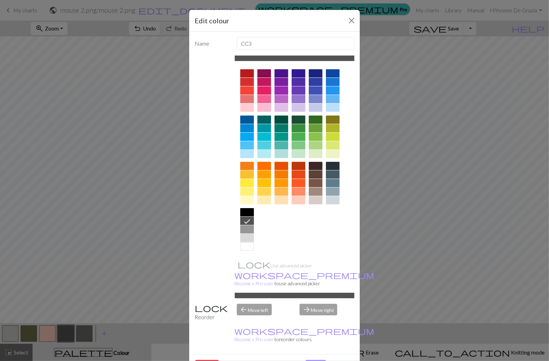
click at [268, 91] on div at bounding box center [264, 90] width 14 height 8
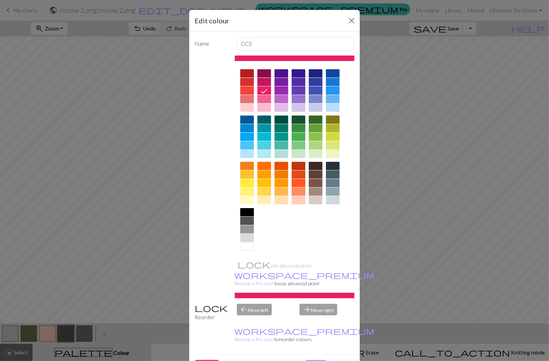
click at [316, 360] on button "Done" at bounding box center [316, 366] width 22 height 13
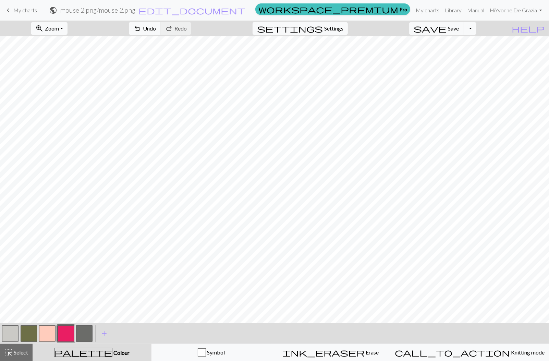
click at [83, 336] on button "button" at bounding box center [84, 333] width 16 height 16
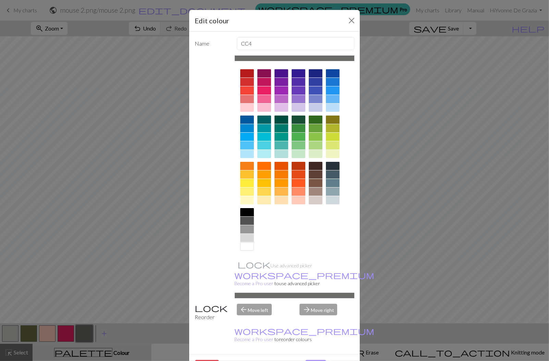
click at [334, 191] on div at bounding box center [333, 191] width 14 height 8
click at [315, 360] on button "Done" at bounding box center [316, 366] width 22 height 13
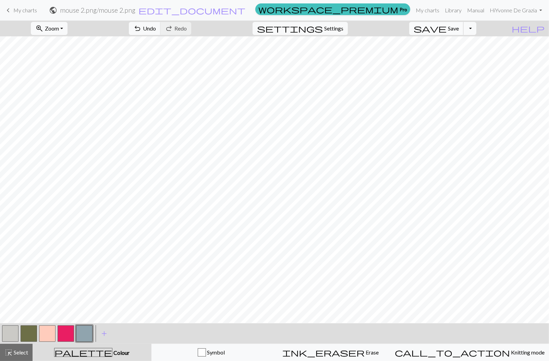
click at [459, 24] on button "save Save Save" at bounding box center [436, 28] width 54 height 13
click at [31, 11] on span "My charts" at bounding box center [25, 10] width 24 height 7
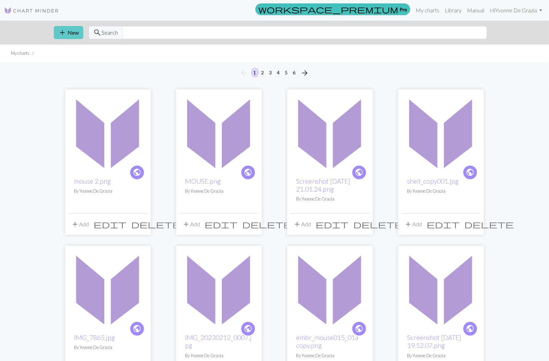
click at [70, 35] on button "add New" at bounding box center [68, 32] width 29 height 13
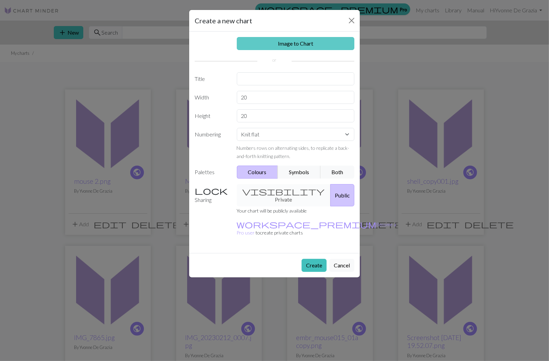
click at [314, 40] on link "Image to Chart" at bounding box center [296, 43] width 118 height 13
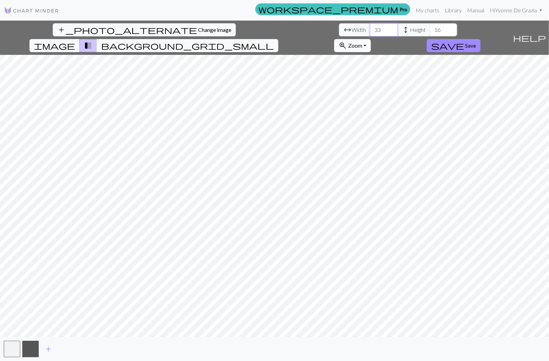
click at [370, 28] on input "33" at bounding box center [383, 29] width 27 height 13
click at [370, 28] on input "34" at bounding box center [383, 29] width 27 height 13
click at [370, 28] on input "35" at bounding box center [383, 29] width 27 height 13
click at [370, 28] on input "36" at bounding box center [383, 29] width 27 height 13
click at [370, 28] on input "37" at bounding box center [383, 29] width 27 height 13
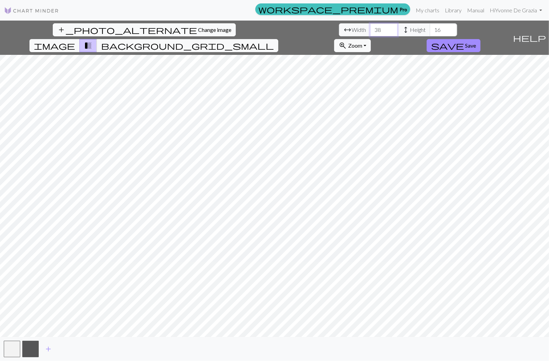
click at [370, 28] on input "38" at bounding box center [383, 29] width 27 height 13
click at [370, 28] on input "39" at bounding box center [383, 29] width 27 height 13
click at [370, 28] on input "40" at bounding box center [383, 29] width 27 height 13
click at [370, 28] on input "41" at bounding box center [383, 29] width 27 height 13
click at [370, 28] on input "42" at bounding box center [383, 29] width 27 height 13
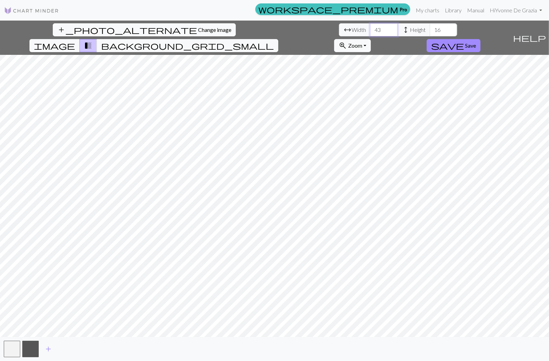
click at [370, 28] on input "43" at bounding box center [383, 29] width 27 height 13
click at [370, 28] on input "44" at bounding box center [383, 29] width 27 height 13
click at [370, 28] on input "45" at bounding box center [383, 29] width 27 height 13
click at [370, 28] on input "46" at bounding box center [383, 29] width 27 height 13
click at [370, 28] on input "47" at bounding box center [383, 29] width 27 height 13
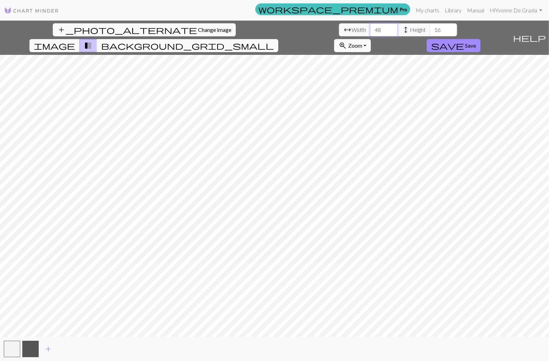
click at [370, 28] on input "48" at bounding box center [383, 29] width 27 height 13
click at [370, 28] on input "49" at bounding box center [383, 29] width 27 height 13
click at [370, 28] on input "50" at bounding box center [383, 29] width 27 height 13
click at [370, 28] on input "51" at bounding box center [383, 29] width 27 height 13
click at [370, 28] on input "52" at bounding box center [383, 29] width 27 height 13
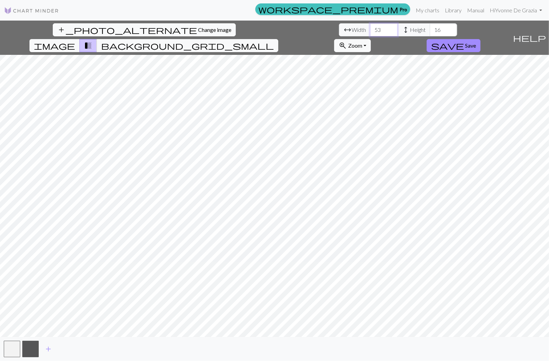
click at [370, 28] on input "53" at bounding box center [383, 29] width 27 height 13
click at [370, 28] on input "54" at bounding box center [383, 29] width 27 height 13
click at [370, 28] on input "55" at bounding box center [383, 29] width 27 height 13
click at [370, 28] on input "56" at bounding box center [383, 29] width 27 height 13
click at [370, 28] on input "57" at bounding box center [383, 29] width 27 height 13
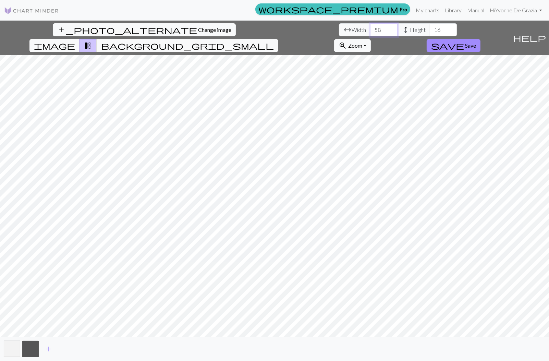
click at [370, 28] on input "58" at bounding box center [383, 29] width 27 height 13
click at [370, 28] on input "59" at bounding box center [383, 29] width 27 height 13
type input "60"
click at [370, 28] on input "60" at bounding box center [383, 29] width 27 height 13
click at [430, 27] on input "42" at bounding box center [443, 29] width 27 height 13
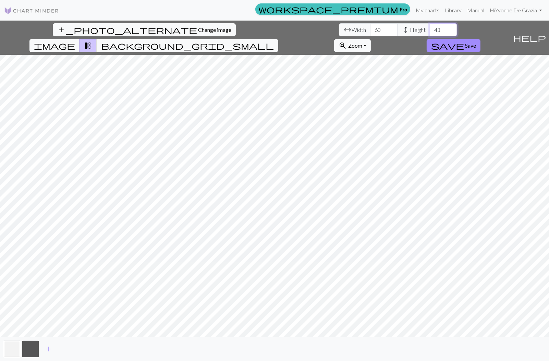
click at [430, 27] on input "43" at bounding box center [443, 29] width 27 height 13
click at [430, 27] on input "44" at bounding box center [443, 29] width 27 height 13
click at [430, 27] on input "45" at bounding box center [443, 29] width 27 height 13
click at [430, 27] on input "46" at bounding box center [443, 29] width 27 height 13
click at [430, 27] on input "47" at bounding box center [443, 29] width 27 height 13
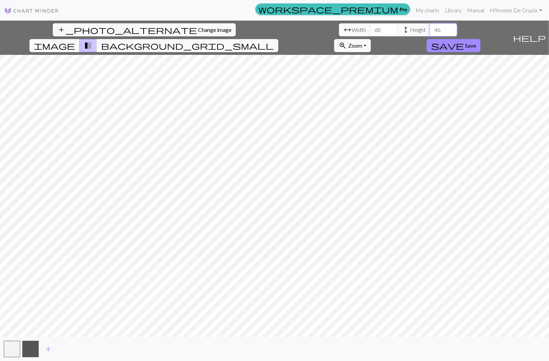
type input "46"
click at [430, 32] on input "46" at bounding box center [443, 29] width 27 height 13
click at [49, 349] on span "add" at bounding box center [48, 349] width 8 height 10
click at [71, 346] on span "add" at bounding box center [67, 349] width 8 height 10
click at [274, 41] on span "background_grid_small" at bounding box center [187, 46] width 173 height 10
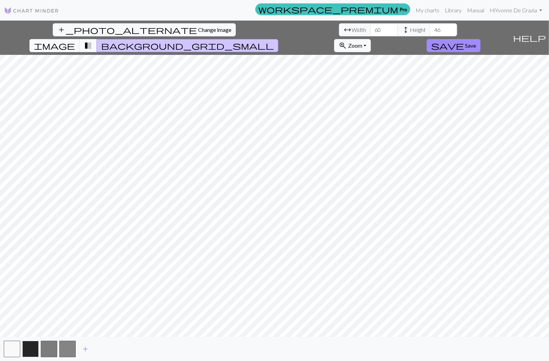
click at [30, 350] on button "button" at bounding box center [30, 349] width 16 height 16
click at [34, 349] on button "button" at bounding box center [30, 349] width 16 height 16
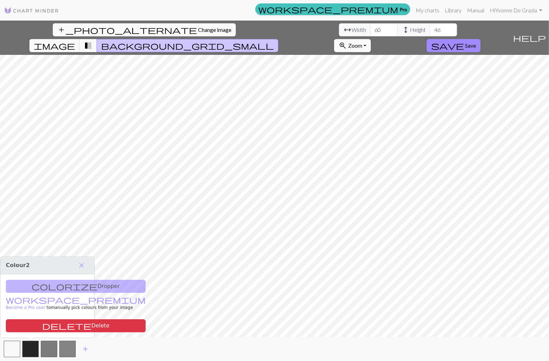
click at [103, 354] on div "add" at bounding box center [274, 349] width 549 height 24
click at [464, 41] on span "save" at bounding box center [447, 46] width 33 height 10
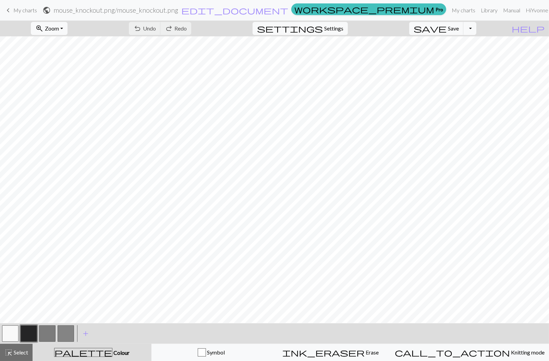
click at [21, 11] on span "My charts" at bounding box center [25, 10] width 24 height 7
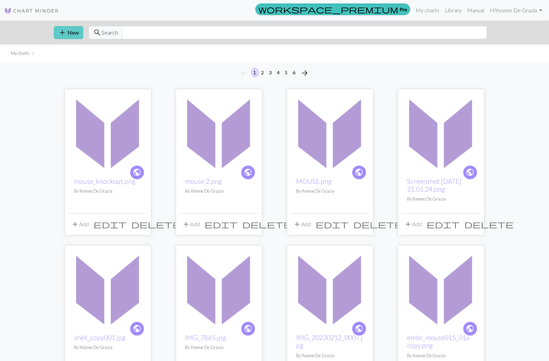
click at [66, 33] on button "add New" at bounding box center [68, 32] width 29 height 13
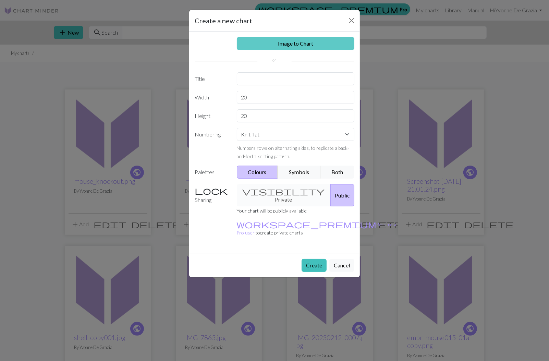
click at [281, 42] on link "Image to Chart" at bounding box center [296, 43] width 118 height 13
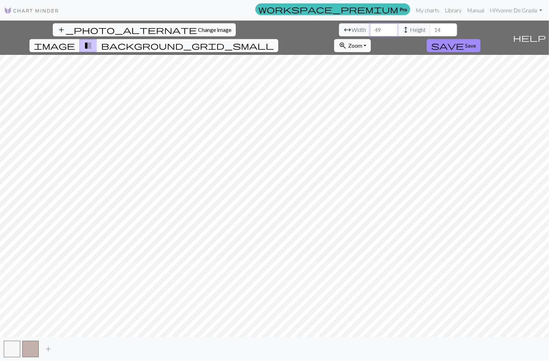
click at [370, 27] on input "49" at bounding box center [383, 29] width 27 height 13
click at [370, 27] on input "50" at bounding box center [383, 29] width 27 height 13
click at [370, 27] on input "64" at bounding box center [383, 29] width 27 height 13
click at [370, 31] on input "63" at bounding box center [383, 29] width 27 height 13
click at [370, 31] on input "62" at bounding box center [383, 29] width 27 height 13
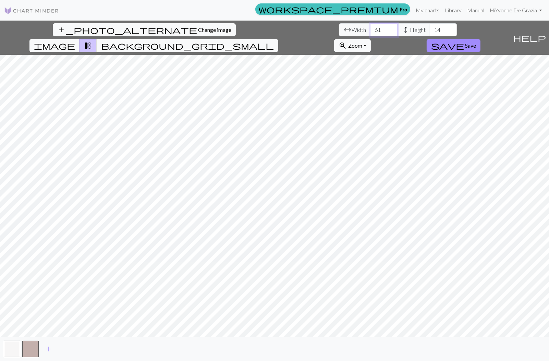
click at [370, 31] on input "61" at bounding box center [383, 29] width 27 height 13
type input "60"
click at [370, 31] on input "60" at bounding box center [383, 29] width 27 height 13
click at [430, 28] on input "41" at bounding box center [443, 29] width 27 height 13
click at [430, 28] on input "42" at bounding box center [443, 29] width 27 height 13
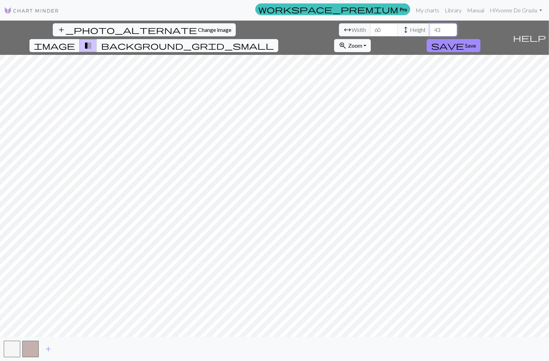
click at [430, 28] on input "43" at bounding box center [443, 29] width 27 height 13
click at [430, 28] on input "44" at bounding box center [443, 29] width 27 height 13
click at [430, 28] on input "45" at bounding box center [443, 29] width 27 height 13
click at [430, 28] on input "46" at bounding box center [443, 29] width 27 height 13
type input "47"
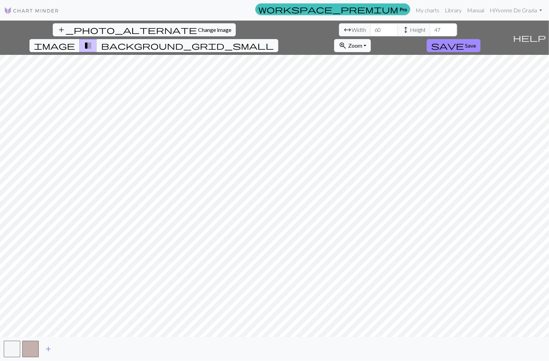
click at [47, 346] on span "add" at bounding box center [48, 349] width 8 height 10
click at [68, 348] on span "add" at bounding box center [67, 349] width 8 height 10
click at [480, 39] on button "save Save" at bounding box center [454, 45] width 54 height 13
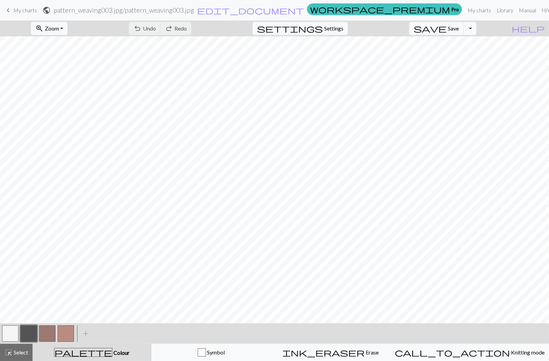
click at [25, 11] on span "My charts" at bounding box center [25, 10] width 24 height 7
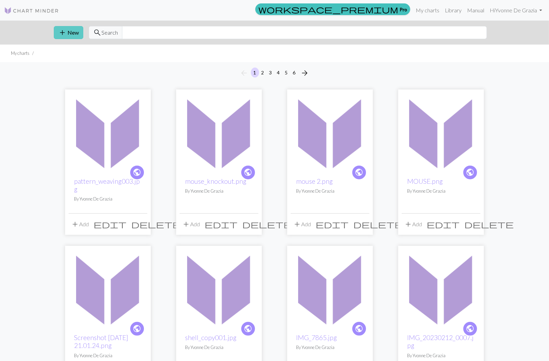
click at [61, 35] on span "add" at bounding box center [62, 33] width 8 height 10
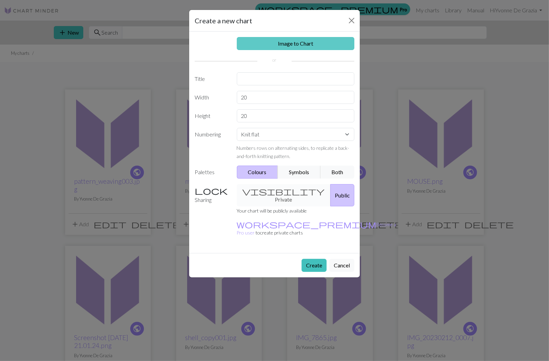
click at [278, 43] on link "Image to Chart" at bounding box center [296, 43] width 118 height 13
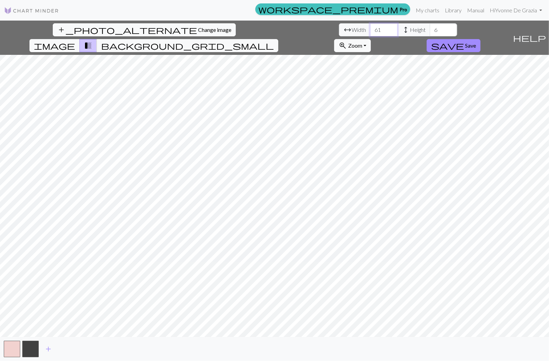
click at [370, 29] on input "61" at bounding box center [383, 29] width 27 height 13
type input "72"
click at [370, 29] on input "72" at bounding box center [383, 29] width 27 height 13
click at [430, 27] on input "47" at bounding box center [443, 29] width 27 height 13
type input "54"
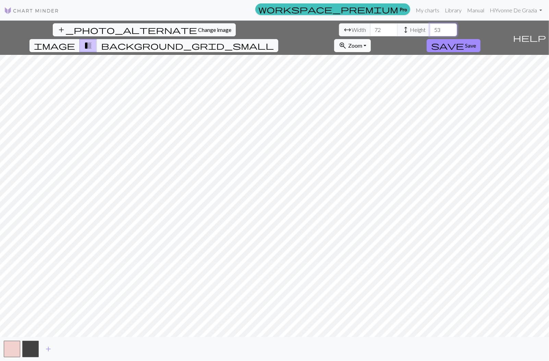
click at [430, 27] on input "54" at bounding box center [443, 29] width 27 height 13
click at [370, 28] on input "101" at bounding box center [383, 29] width 27 height 13
click at [370, 31] on input "89" at bounding box center [383, 29] width 27 height 13
click at [370, 32] on input "88" at bounding box center [383, 29] width 27 height 13
click at [370, 32] on input "87" at bounding box center [383, 29] width 27 height 13
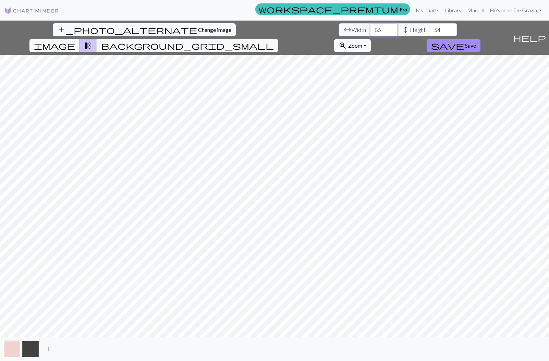
click at [370, 32] on input "86" at bounding box center [383, 29] width 27 height 13
click at [370, 32] on input "85" at bounding box center [383, 29] width 27 height 13
click at [370, 32] on input "84" at bounding box center [383, 29] width 27 height 13
click at [370, 32] on input "83" at bounding box center [383, 29] width 27 height 13
click at [370, 32] on input "82" at bounding box center [383, 29] width 27 height 13
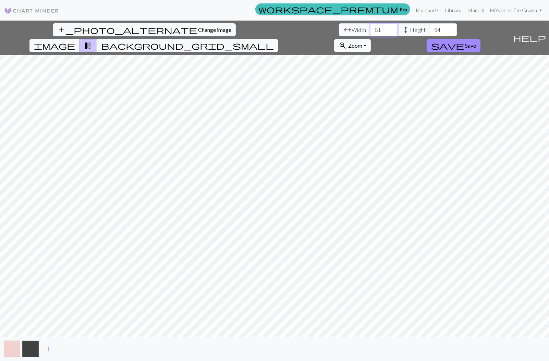
click at [370, 32] on input "81" at bounding box center [383, 29] width 27 height 13
type input "80"
click at [370, 32] on input "80" at bounding box center [383, 29] width 27 height 13
click at [50, 348] on span "add" at bounding box center [48, 349] width 8 height 10
click at [69, 347] on span "add" at bounding box center [67, 349] width 8 height 10
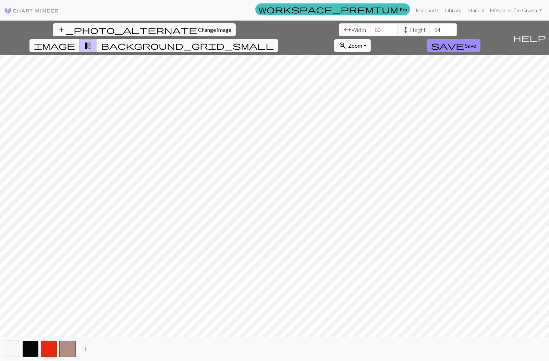
click at [33, 350] on button "button" at bounding box center [30, 349] width 16 height 16
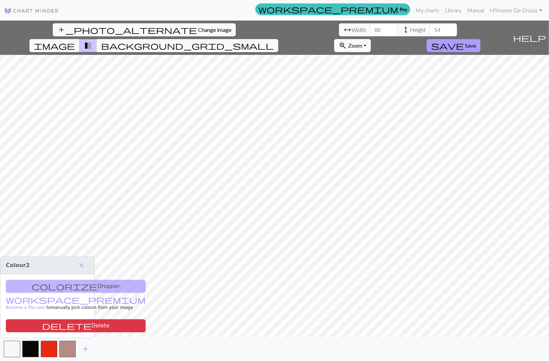
click at [464, 41] on span "save" at bounding box center [447, 46] width 33 height 10
click at [476, 42] on span "Save" at bounding box center [470, 45] width 11 height 7
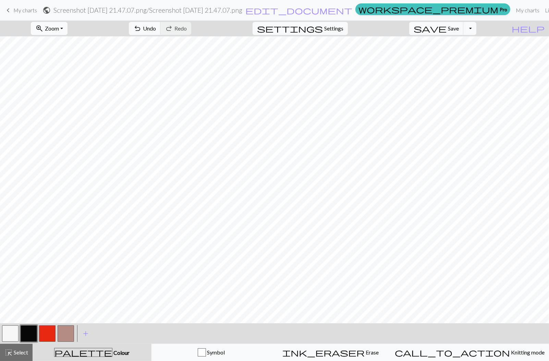
click at [67, 28] on button "zoom_in Zoom Zoom" at bounding box center [49, 28] width 37 height 13
click at [71, 80] on button "50%" at bounding box center [58, 81] width 54 height 11
click at [33, 335] on button "button" at bounding box center [29, 333] width 16 height 16
click at [33, 335] on div "Edit colour Name CC1 Use advanced picker workspace_premium Become a Pro user to…" at bounding box center [274, 180] width 549 height 361
click at [32, 335] on button "button" at bounding box center [29, 333] width 16 height 16
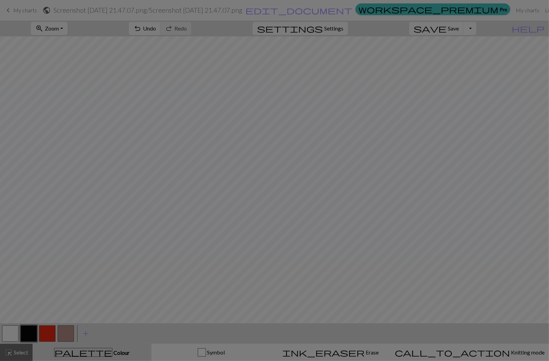
click at [32, 335] on div "Edit colour Name CC1 Use advanced picker workspace_premium Become a Pro user to…" at bounding box center [274, 180] width 549 height 361
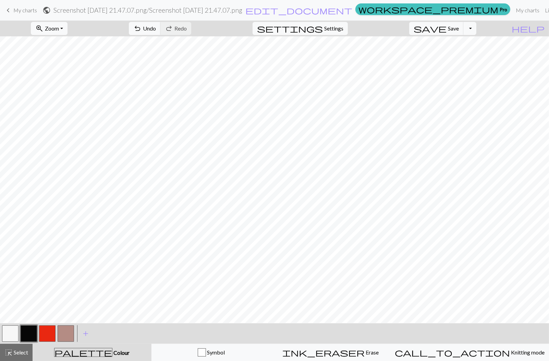
click at [32, 335] on button "button" at bounding box center [29, 333] width 16 height 16
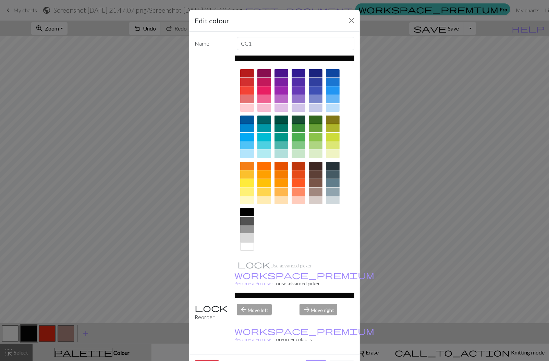
click at [248, 183] on div at bounding box center [247, 183] width 14 height 8
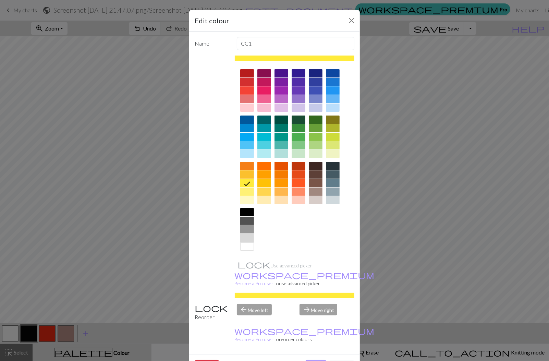
click at [314, 360] on button "Done" at bounding box center [316, 366] width 22 height 13
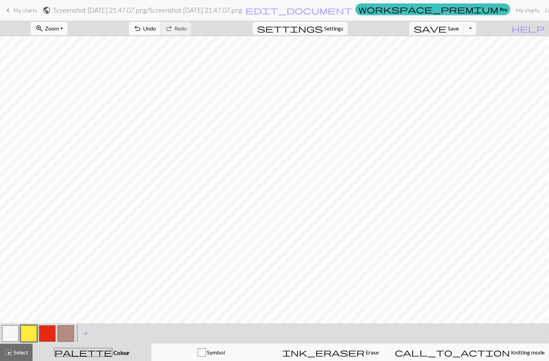
click at [15, 331] on button "button" at bounding box center [10, 333] width 16 height 16
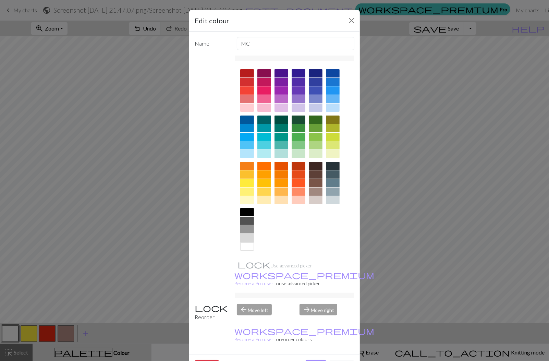
click at [248, 207] on div at bounding box center [247, 185] width 14 height 46
click at [247, 211] on div at bounding box center [247, 212] width 14 height 8
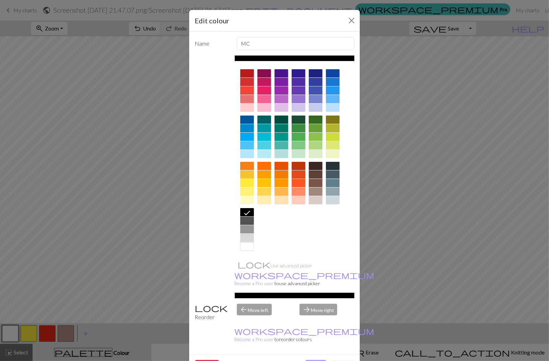
click at [311, 360] on button "Done" at bounding box center [316, 366] width 22 height 13
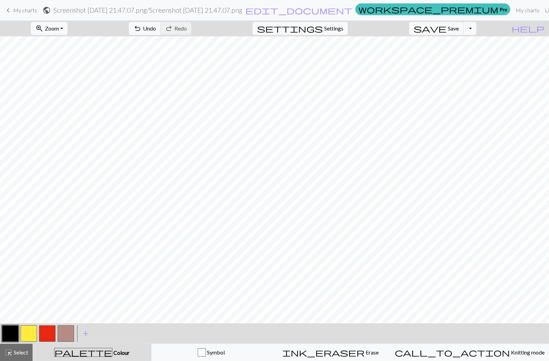
click at [30, 334] on button "button" at bounding box center [29, 333] width 16 height 16
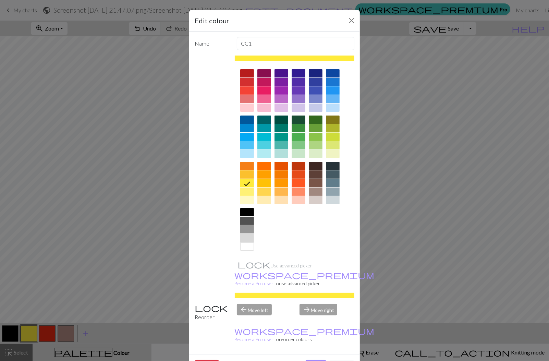
click at [333, 138] on div at bounding box center [333, 137] width 14 height 8
click at [315, 360] on button "Done" at bounding box center [316, 366] width 22 height 13
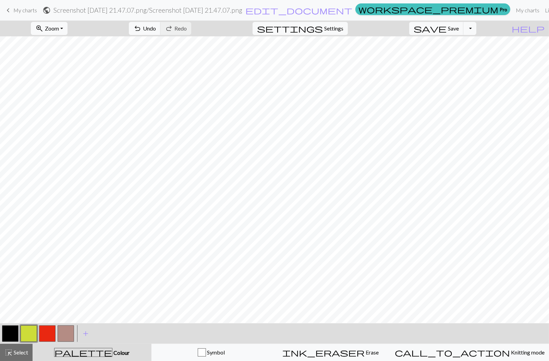
click at [66, 337] on button "button" at bounding box center [66, 333] width 16 height 16
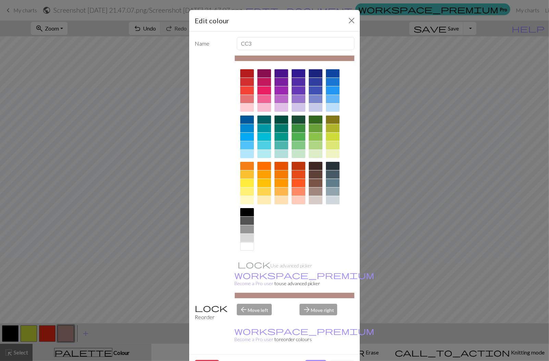
click at [246, 151] on div at bounding box center [247, 154] width 14 height 8
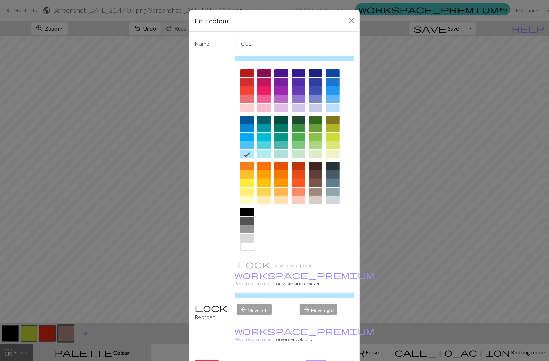
click at [321, 360] on button "Done" at bounding box center [316, 366] width 22 height 13
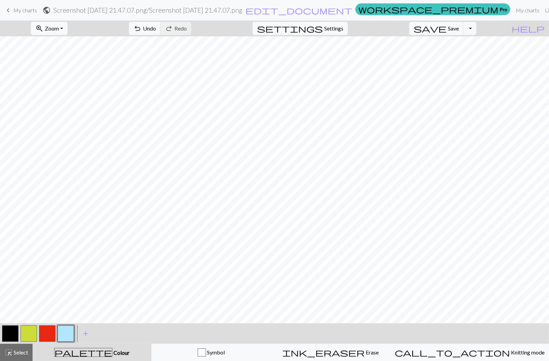
click at [31, 335] on button "button" at bounding box center [29, 333] width 16 height 16
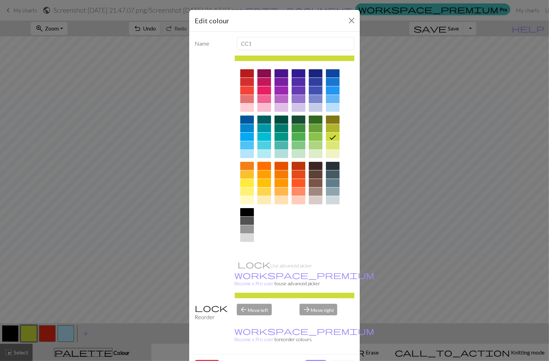
click at [250, 244] on div at bounding box center [247, 246] width 14 height 8
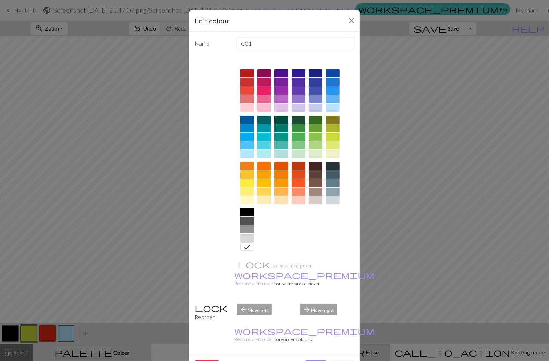
click at [319, 360] on button "Done" at bounding box center [316, 366] width 22 height 13
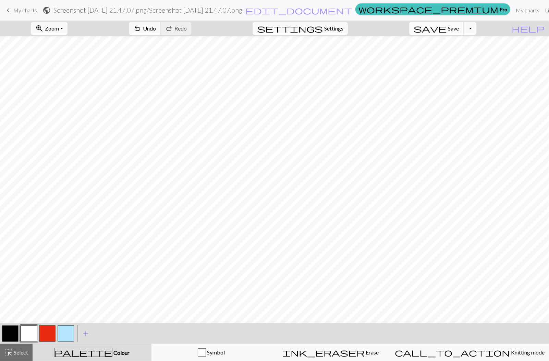
click at [459, 28] on span "Save" at bounding box center [453, 28] width 11 height 7
click at [25, 8] on span "My charts" at bounding box center [25, 10] width 24 height 7
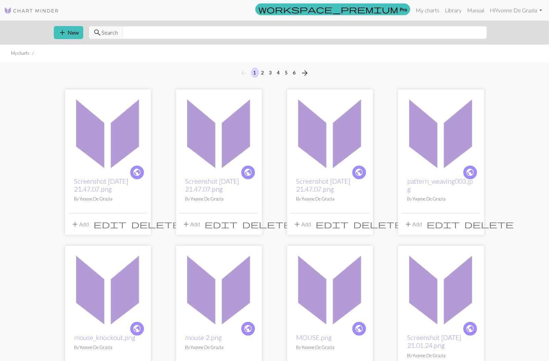
click at [328, 134] on img at bounding box center [330, 132] width 79 height 79
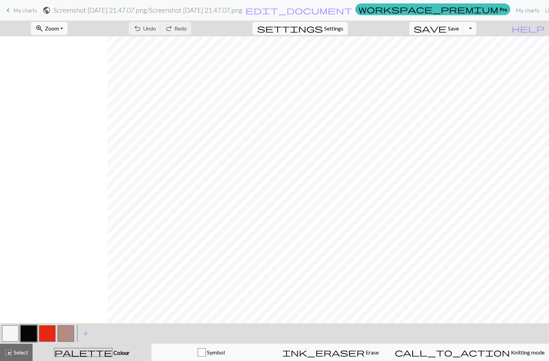
scroll to position [1, 360]
click at [446, 29] on span "save" at bounding box center [430, 29] width 33 height 10
click at [19, 12] on span "My charts" at bounding box center [25, 10] width 24 height 7
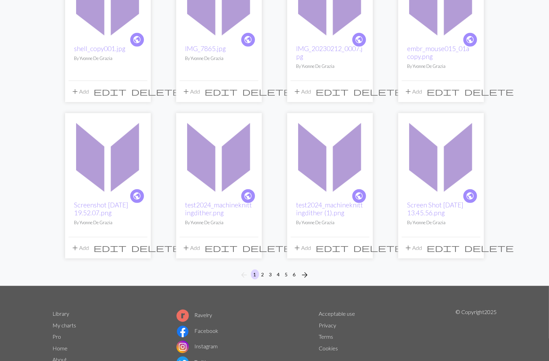
scroll to position [475, 0]
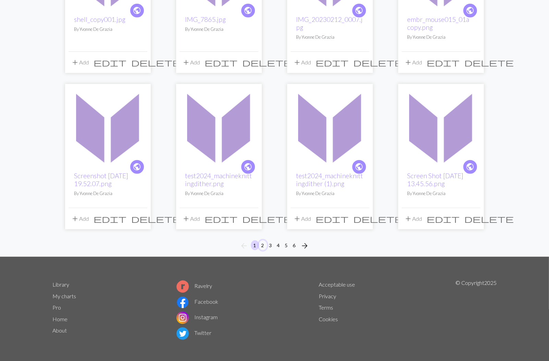
click at [263, 243] on button "2" at bounding box center [263, 245] width 8 height 10
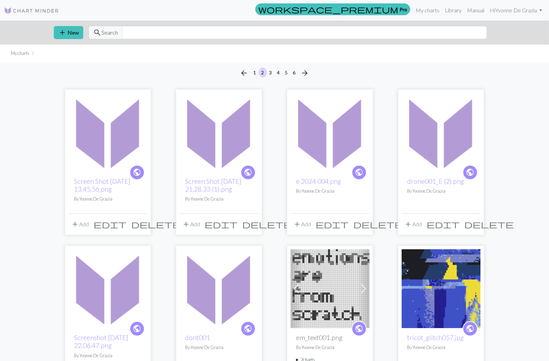
click at [329, 270] on img at bounding box center [330, 288] width 79 height 79
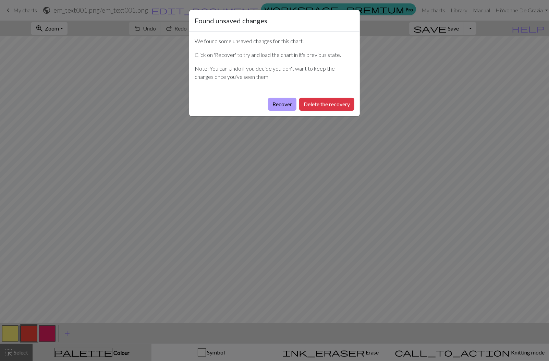
click at [279, 105] on button "Recover" at bounding box center [282, 104] width 28 height 13
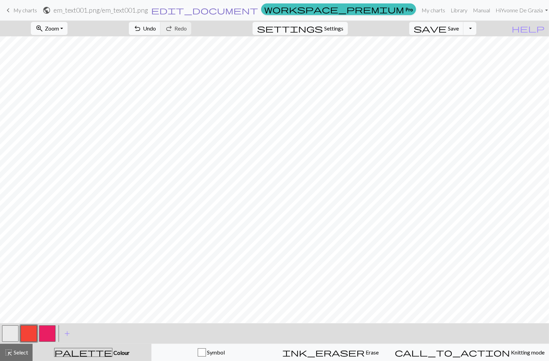
click at [258, 12] on span "edit_document" at bounding box center [204, 10] width 107 height 10
select select "68151591aaff1a84a19703e0"
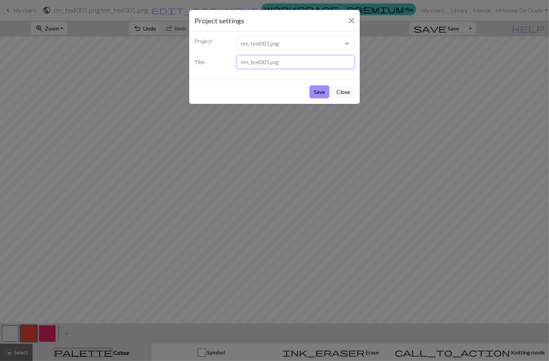
drag, startPoint x: 283, startPoint y: 62, endPoint x: 226, endPoint y: 54, distance: 57.1
click at [226, 54] on div "Project Screenshot 2025-08-30 at 21.47.07.png Screenshot 2025-08-30 at 21.47.07…" at bounding box center [274, 56] width 171 height 48
type input "emotions_001"
click at [320, 91] on button "Save" at bounding box center [319, 91] width 20 height 13
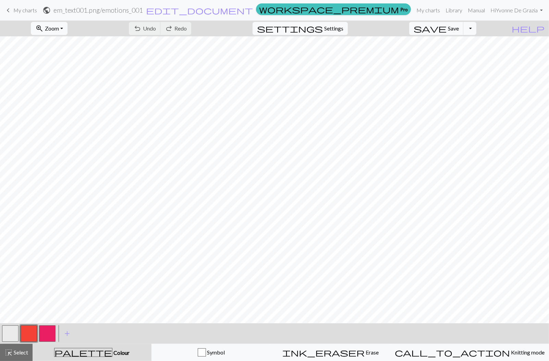
click at [22, 8] on span "My charts" at bounding box center [25, 10] width 24 height 7
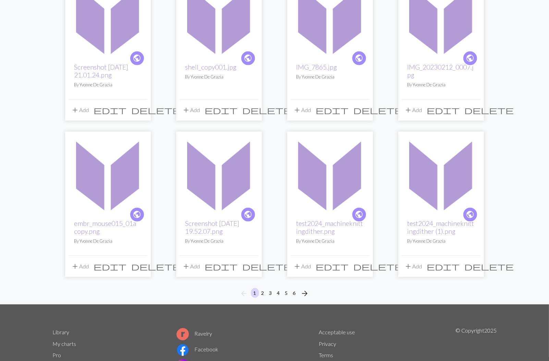
scroll to position [466, 0]
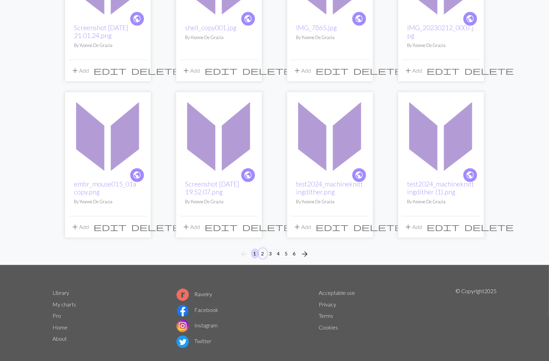
click at [263, 248] on button "2" at bounding box center [263, 253] width 8 height 10
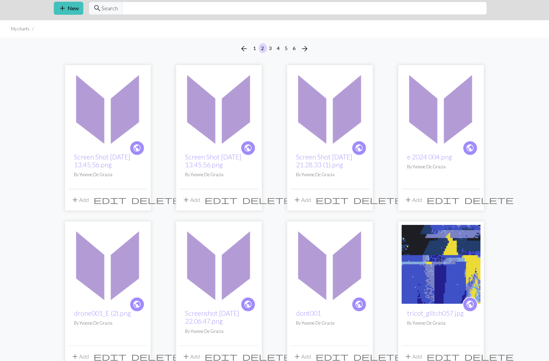
scroll to position [30, 0]
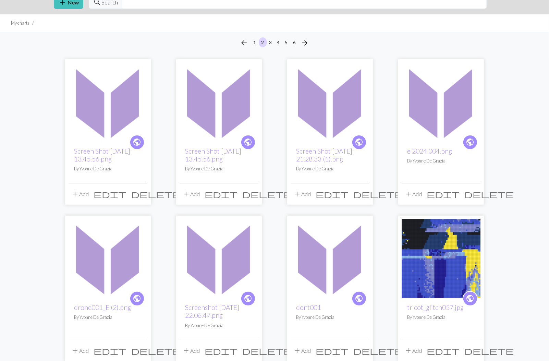
click at [443, 255] on img at bounding box center [441, 258] width 79 height 79
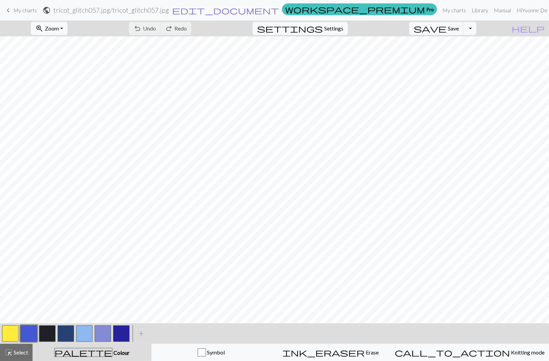
click at [275, 11] on span "edit_document" at bounding box center [225, 10] width 107 height 10
select select "68530c6ffda04d2e88d2940e"
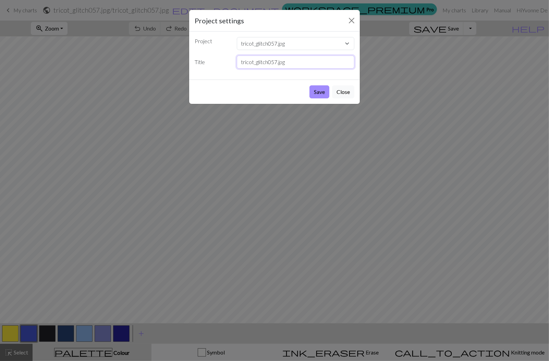
drag, startPoint x: 290, startPoint y: 63, endPoint x: 226, endPoint y: 59, distance: 63.8
click at [226, 59] on div "Title tricot_glitch057.jpg" at bounding box center [275, 62] width 168 height 13
type input "glitch"
click at [322, 88] on button "Save" at bounding box center [319, 91] width 20 height 13
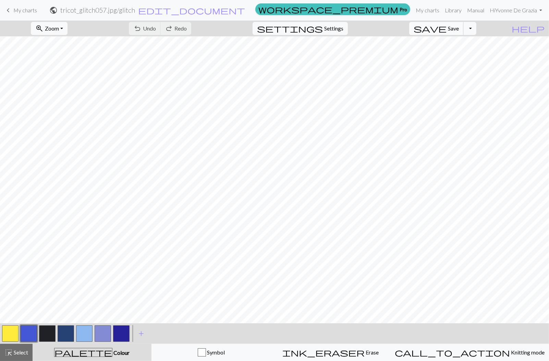
click at [459, 25] on span "Save" at bounding box center [453, 28] width 11 height 7
click at [24, 10] on span "My charts" at bounding box center [25, 10] width 24 height 7
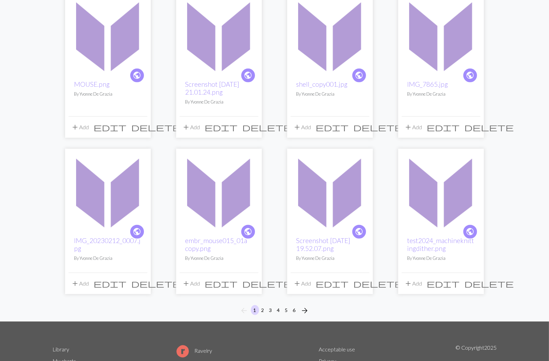
scroll to position [416, 0]
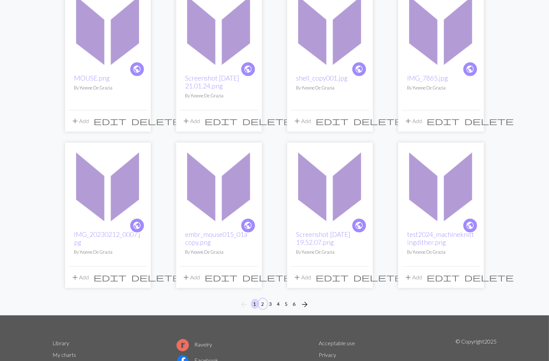
click at [262, 299] on button "2" at bounding box center [263, 304] width 8 height 10
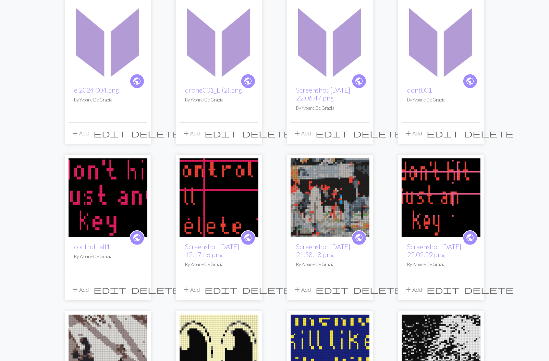
scroll to position [248, 0]
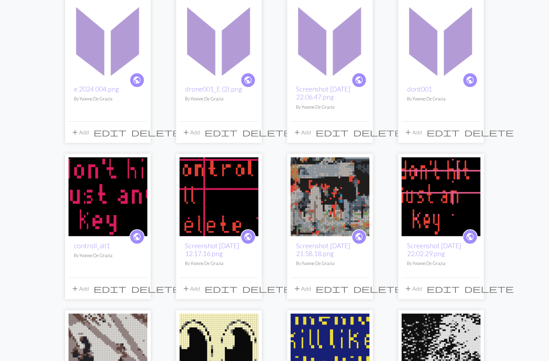
click at [124, 212] on img at bounding box center [108, 196] width 79 height 79
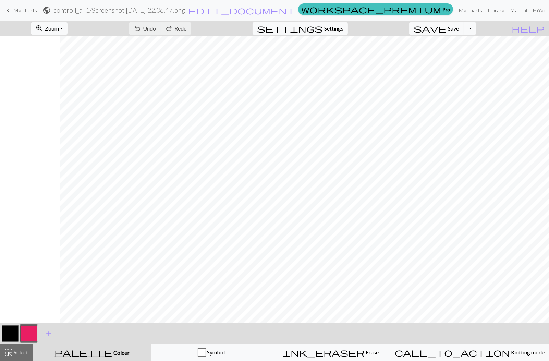
scroll to position [0, 60]
click at [48, 332] on span "add" at bounding box center [49, 334] width 8 height 10
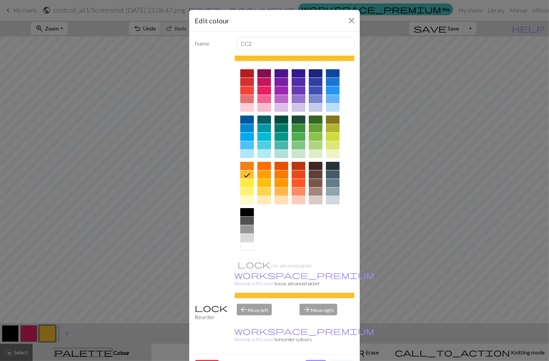
click at [263, 107] on div at bounding box center [264, 107] width 14 height 8
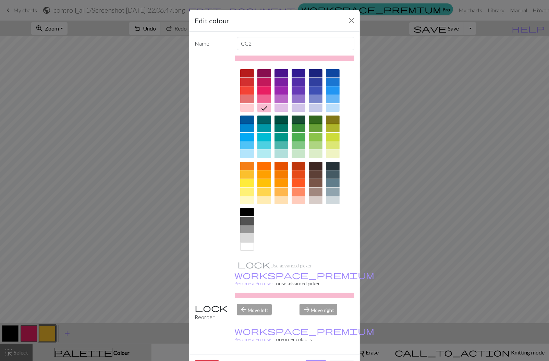
click at [315, 360] on button "Done" at bounding box center [316, 366] width 22 height 13
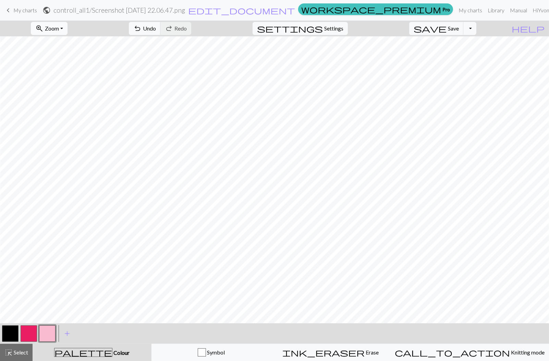
click at [59, 28] on span "Zoom" at bounding box center [52, 28] width 14 height 7
click at [64, 81] on button "50%" at bounding box center [58, 81] width 54 height 11
click at [459, 27] on span "Save" at bounding box center [453, 28] width 11 height 7
click at [295, 9] on span "edit_document" at bounding box center [241, 10] width 107 height 10
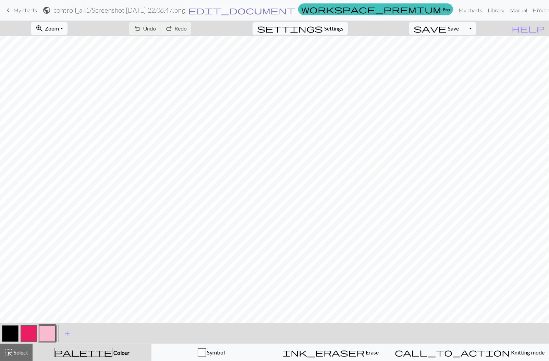
select select "68b2d0a63eea154e623a61c9"
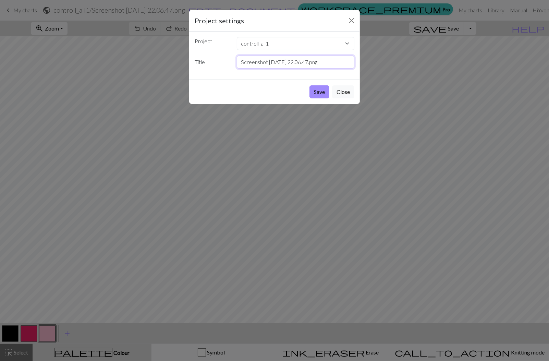
drag, startPoint x: 336, startPoint y: 62, endPoint x: 235, endPoint y: 62, distance: 101.4
click at [235, 62] on div "Screenshot 2025-08-29 at 22.06.47.png" at bounding box center [296, 62] width 126 height 13
type input "dont_hit001"
click at [314, 89] on button "Save" at bounding box center [319, 91] width 20 height 13
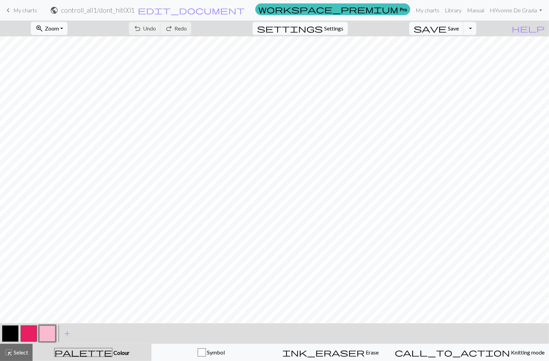
click at [21, 13] on span "My charts" at bounding box center [25, 10] width 24 height 7
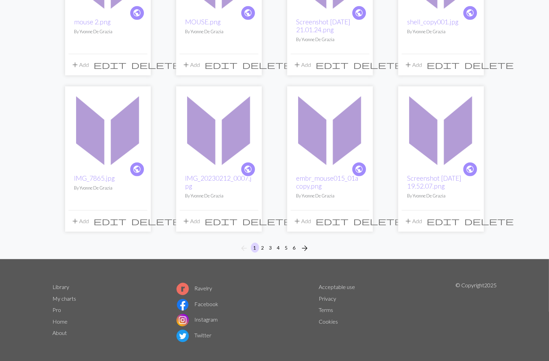
scroll to position [475, 0]
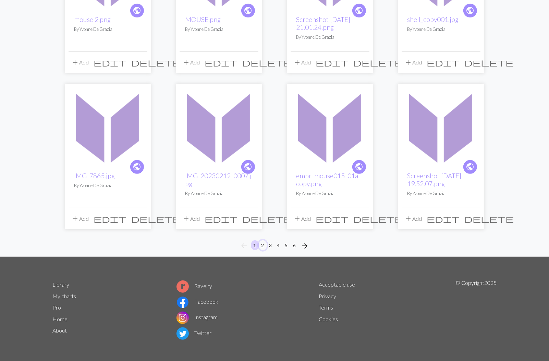
click at [263, 245] on button "2" at bounding box center [263, 245] width 8 height 10
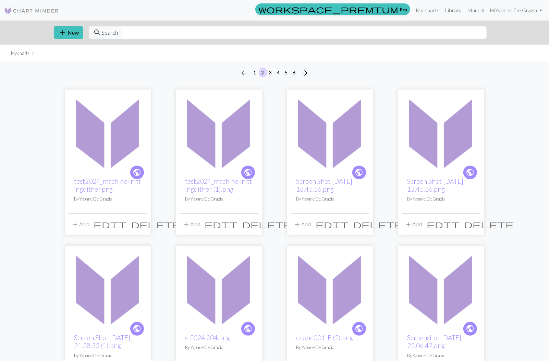
click at [224, 165] on img at bounding box center [219, 132] width 79 height 79
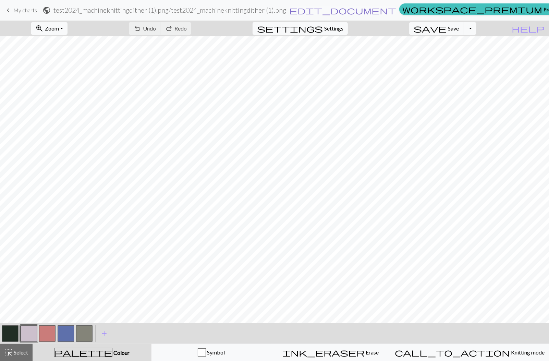
click at [332, 9] on span "edit_document" at bounding box center [342, 10] width 107 height 10
select select "68b3393f3eea154e623b229d"
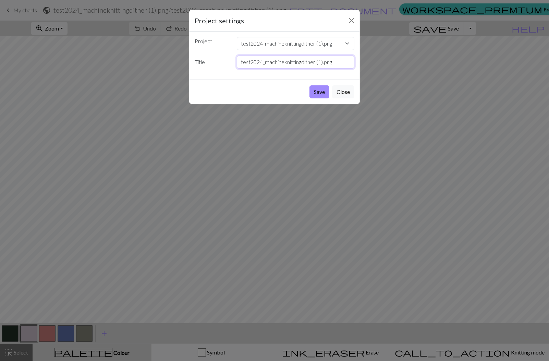
drag, startPoint x: 334, startPoint y: 60, endPoint x: 221, endPoint y: 61, distance: 113.1
click at [221, 61] on div "Title test2024_machineknittingdither (1).png" at bounding box center [275, 62] width 168 height 13
type input "mouse_nok"
click at [321, 88] on button "Save" at bounding box center [319, 91] width 20 height 13
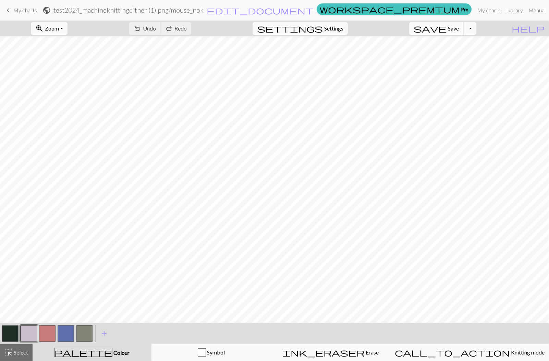
click at [446, 30] on span "save" at bounding box center [430, 29] width 33 height 10
click at [21, 12] on div "Chart saved" at bounding box center [274, 13] width 549 height 27
click at [21, 11] on span "My charts" at bounding box center [25, 10] width 24 height 7
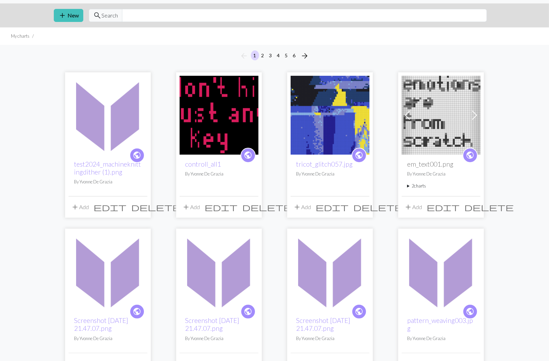
scroll to position [24, 0]
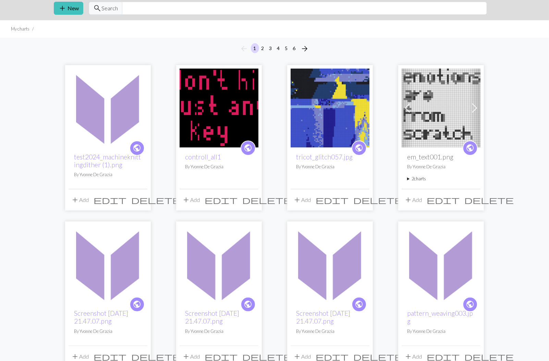
click at [442, 132] on img at bounding box center [441, 108] width 79 height 79
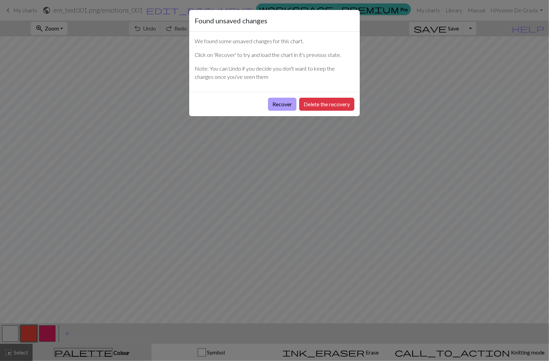
click at [288, 103] on button "Recover" at bounding box center [282, 104] width 28 height 13
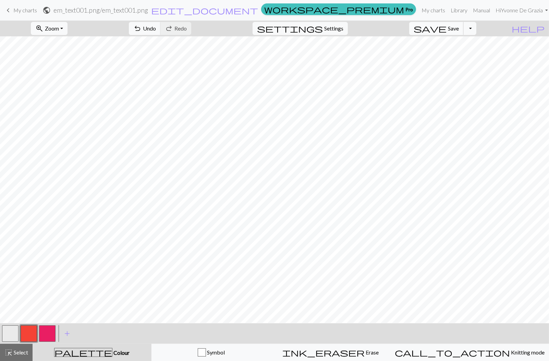
click at [458, 26] on button "save Save Save" at bounding box center [436, 28] width 54 height 13
click at [459, 27] on button "save Save Save" at bounding box center [436, 28] width 54 height 13
click at [28, 15] on link "keyboard_arrow_left My charts" at bounding box center [20, 10] width 33 height 12
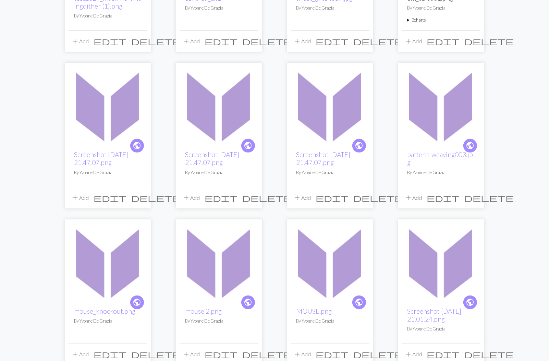
scroll to position [204, 0]
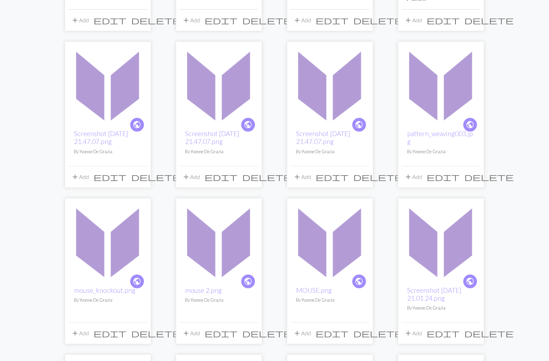
click at [209, 258] on img at bounding box center [219, 241] width 79 height 79
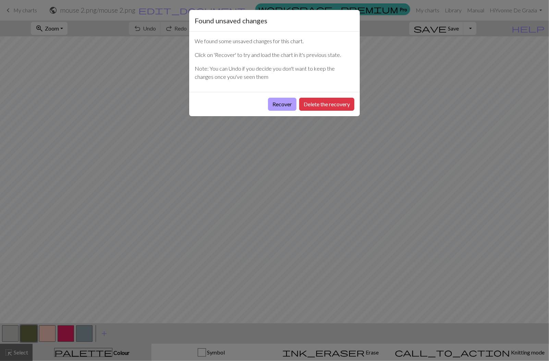
click at [287, 102] on button "Recover" at bounding box center [282, 104] width 28 height 13
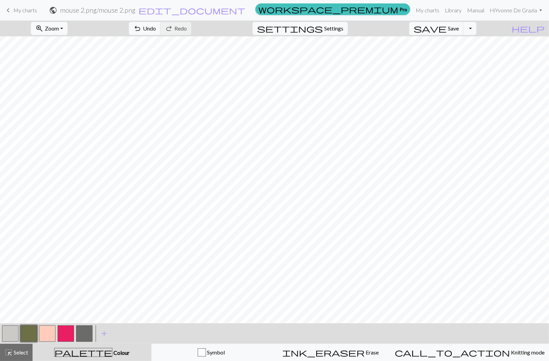
click at [135, 9] on h2 "mouse 2.png / mouse 2.png" at bounding box center [97, 10] width 75 height 8
select select "68b34bb53eea154e623b4557"
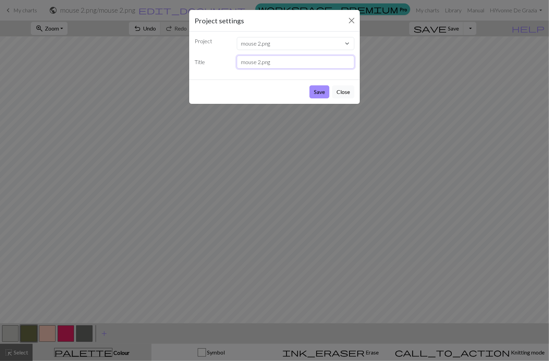
click at [278, 61] on input "mouse 2.png" at bounding box center [296, 62] width 118 height 13
click at [321, 93] on button "Save" at bounding box center [319, 91] width 20 height 13
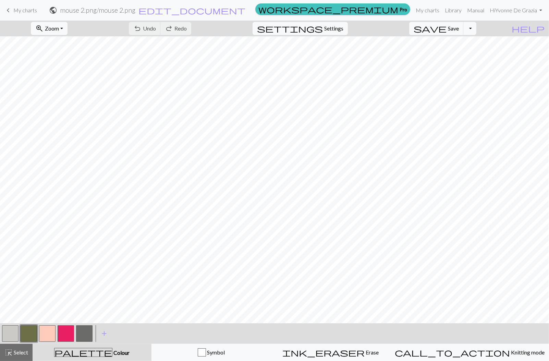
click at [14, 9] on span "My charts" at bounding box center [25, 10] width 24 height 7
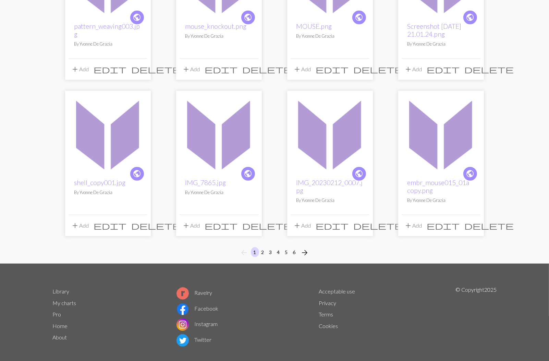
scroll to position [475, 0]
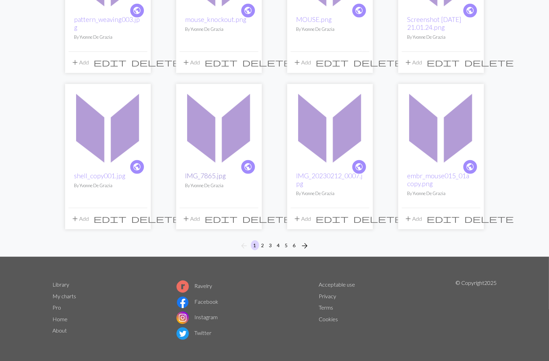
click at [212, 172] on link "IMG_7865.jpg" at bounding box center [205, 176] width 41 height 8
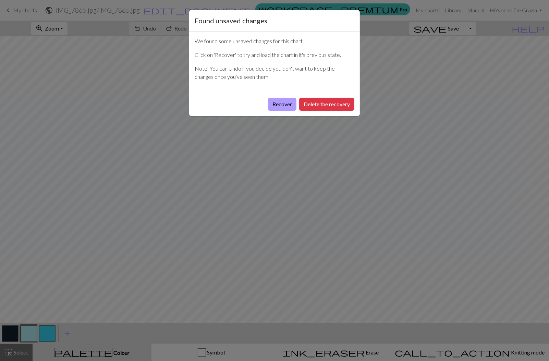
click at [281, 106] on button "Recover" at bounding box center [282, 104] width 28 height 13
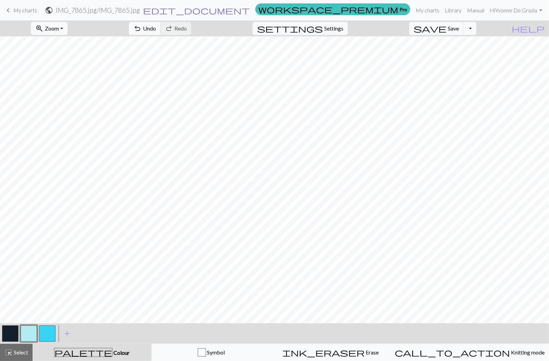
click at [250, 11] on span "edit_document" at bounding box center [196, 10] width 107 height 10
select select "68b348f73eea154e623b3e42"
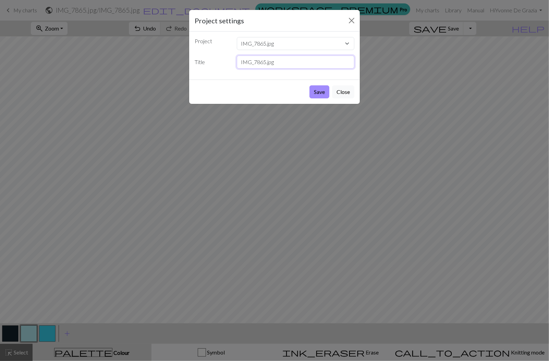
drag, startPoint x: 287, startPoint y: 62, endPoint x: 233, endPoint y: 62, distance: 53.8
click at [233, 62] on div "IMG_7865.jpg" at bounding box center [296, 62] width 126 height 13
type input "desktop fantasy001"
click at [320, 92] on button "Save" at bounding box center [319, 91] width 20 height 13
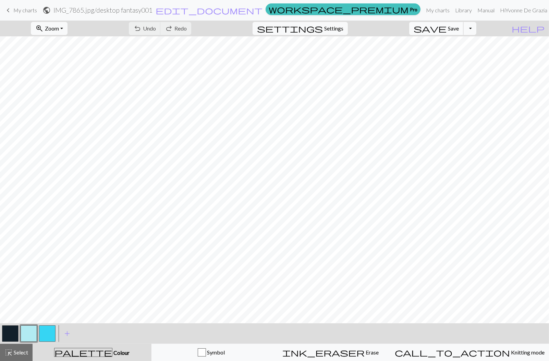
click at [446, 30] on span "save" at bounding box center [430, 29] width 33 height 10
click at [21, 8] on span "My charts" at bounding box center [25, 10] width 24 height 7
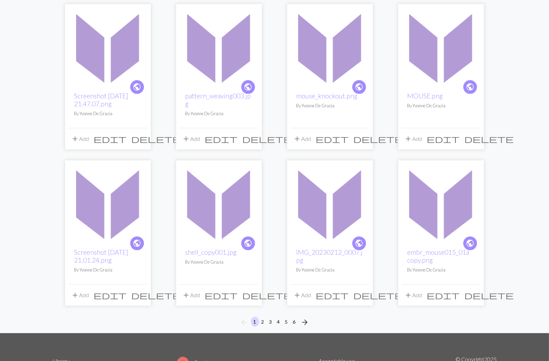
scroll to position [402, 0]
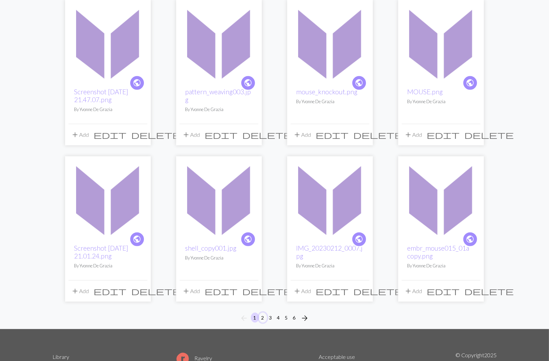
click at [265, 315] on button "2" at bounding box center [263, 317] width 8 height 10
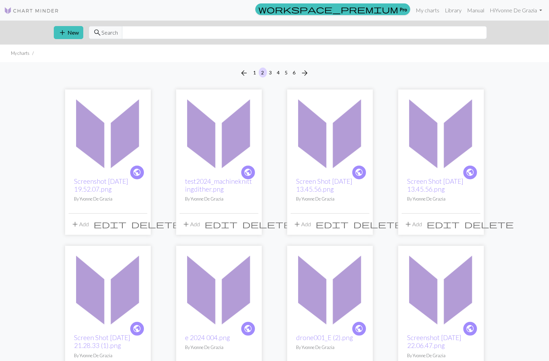
click at [220, 295] on img at bounding box center [219, 288] width 79 height 79
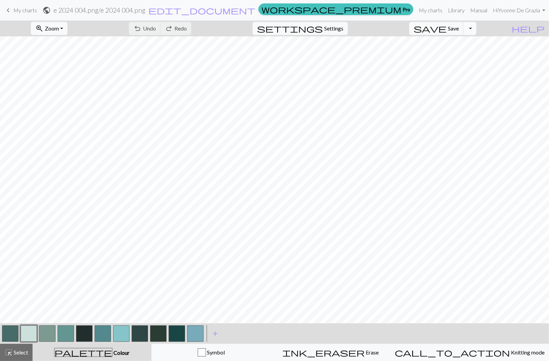
click at [476, 30] on button "Toggle Dropdown" at bounding box center [469, 28] width 13 height 13
click at [6, 9] on span "keyboard_arrow_left" at bounding box center [8, 10] width 8 height 10
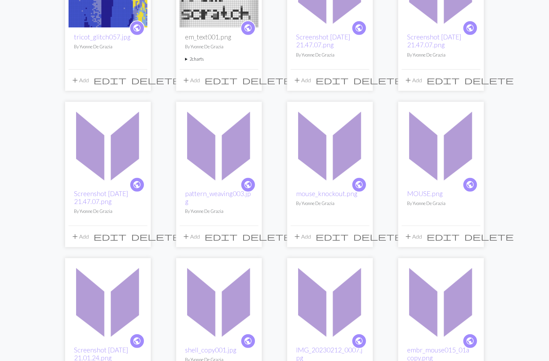
scroll to position [309, 0]
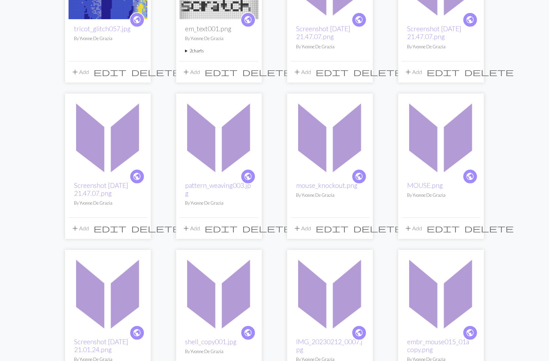
click at [220, 143] on img at bounding box center [219, 136] width 79 height 79
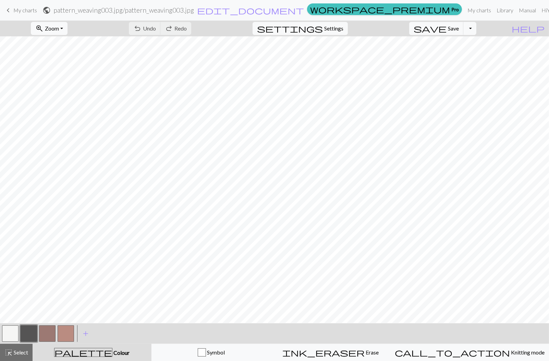
click at [17, 6] on link "keyboard_arrow_left My charts" at bounding box center [20, 10] width 33 height 12
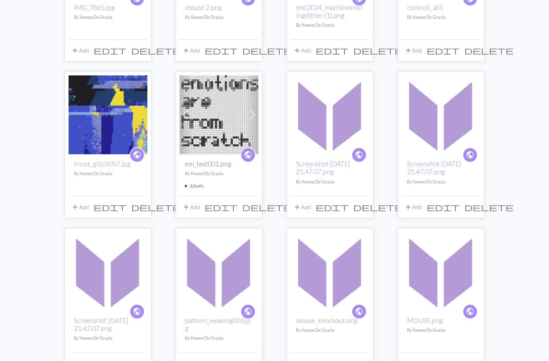
scroll to position [322, 0]
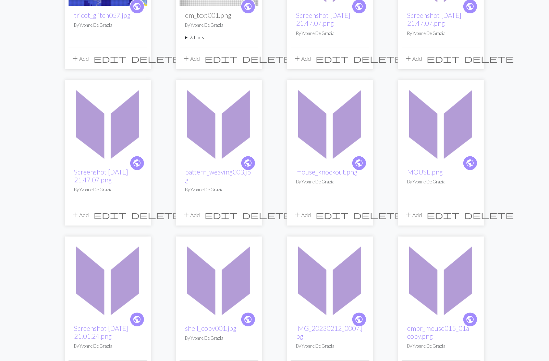
click at [99, 119] on img at bounding box center [108, 123] width 79 height 79
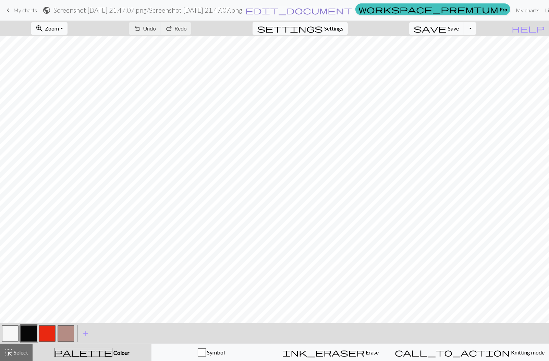
click at [333, 10] on span "edit_document" at bounding box center [298, 10] width 107 height 10
select select "68b355ca3eea154e623b58ce"
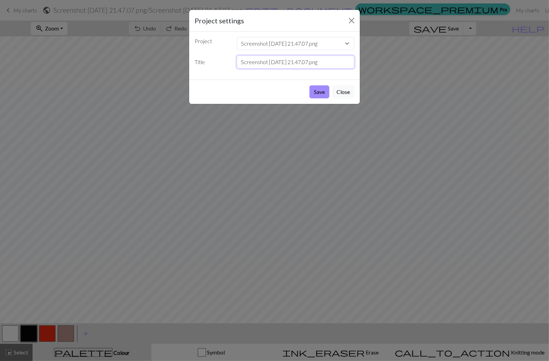
drag, startPoint x: 340, startPoint y: 59, endPoint x: 260, endPoint y: 55, distance: 79.9
click at [260, 56] on input "Screenshot [DATE] 21.47.07.png" at bounding box center [296, 62] width 118 height 13
type input "errror001"
click at [314, 93] on button "Save" at bounding box center [319, 91] width 20 height 13
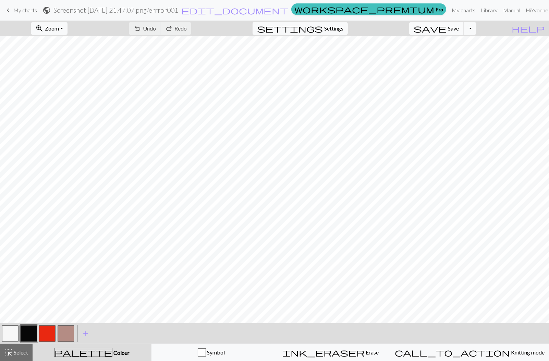
click at [446, 25] on span "save" at bounding box center [430, 29] width 33 height 10
click at [22, 13] on div "Chart saved" at bounding box center [274, 13] width 549 height 27
click at [22, 11] on div "Chart saved" at bounding box center [274, 13] width 549 height 27
click at [20, 11] on span "My charts" at bounding box center [25, 10] width 24 height 7
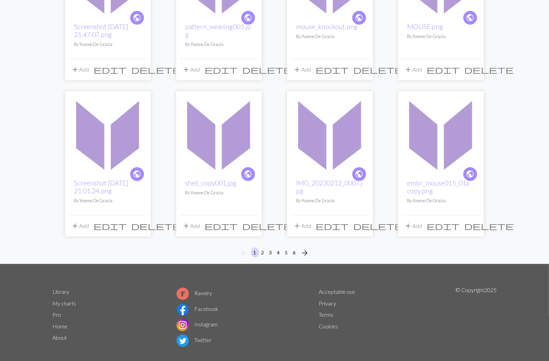
scroll to position [475, 0]
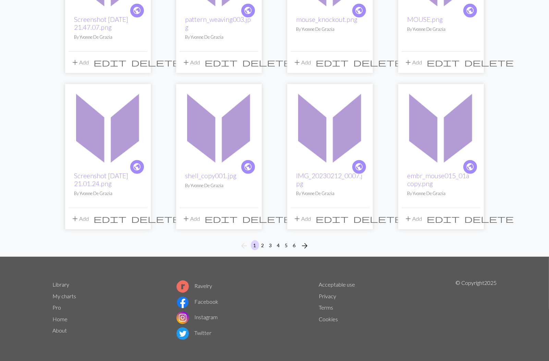
click at [224, 155] on img at bounding box center [219, 126] width 79 height 79
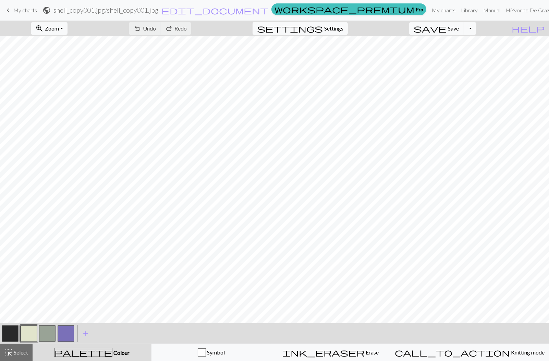
click at [267, 11] on form "public shell_copy001.jpg / shell_copy001.jpg edit_document Edit settings" at bounding box center [155, 9] width 226 height 13
click at [268, 11] on span "edit_document" at bounding box center [214, 10] width 107 height 10
select select "68b349fc3eea154e623b40b3"
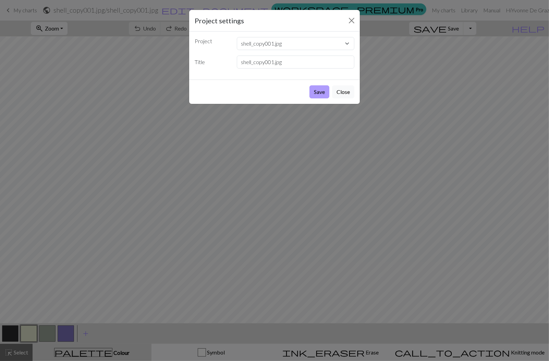
click at [318, 90] on button "Save" at bounding box center [319, 91] width 20 height 13
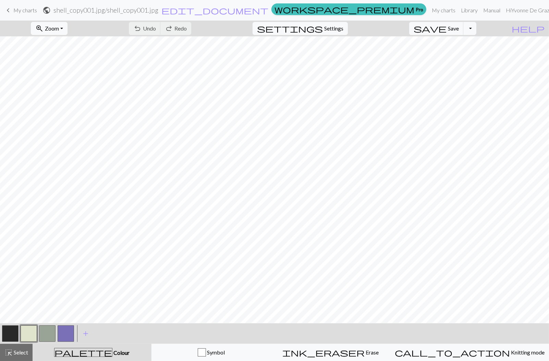
click at [23, 14] on link "keyboard_arrow_left My charts" at bounding box center [20, 10] width 33 height 12
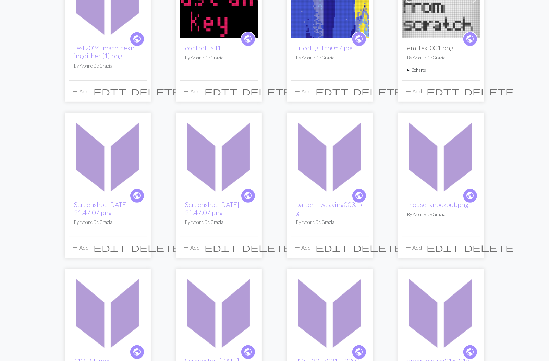
scroll to position [292, 0]
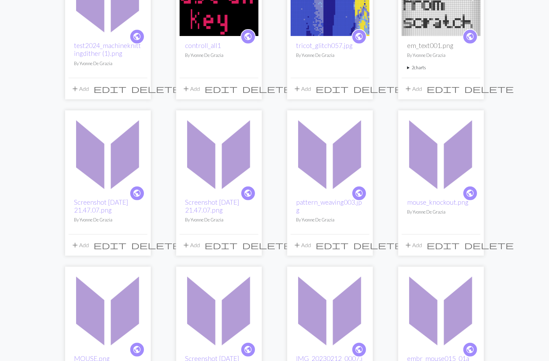
click at [230, 158] on img at bounding box center [219, 153] width 79 height 79
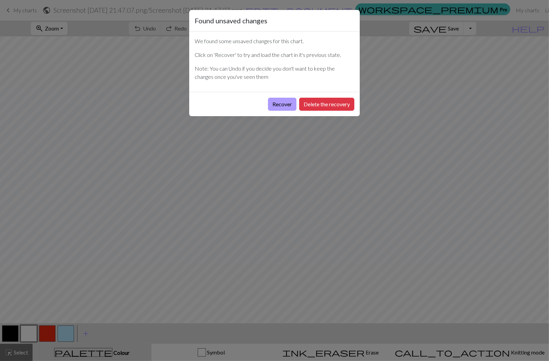
click at [283, 103] on button "Recover" at bounding box center [282, 104] width 28 height 13
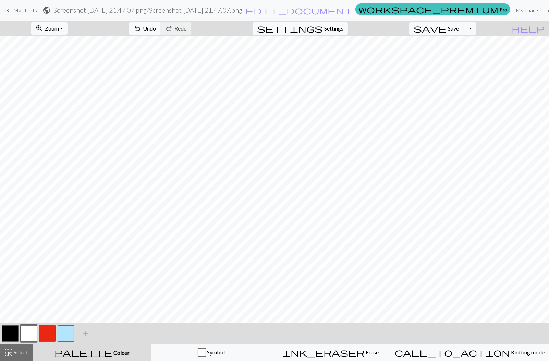
scroll to position [0, 0]
click at [446, 30] on span "save" at bounding box center [430, 29] width 33 height 10
click at [242, 11] on h2 "Screenshot 2025-08-30 at 21.47.07.png / Screenshot 2025-08-30 at 21.47.07.png" at bounding box center [147, 10] width 189 height 8
select select "68b355cb3eea154e623b58df"
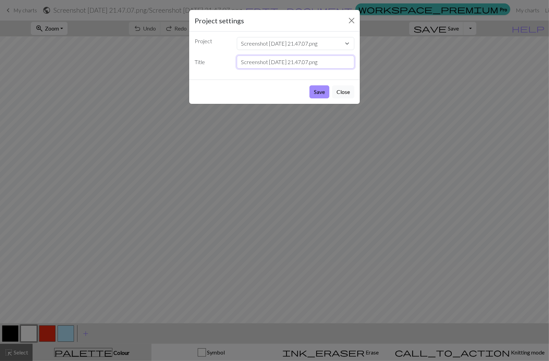
drag, startPoint x: 338, startPoint y: 62, endPoint x: 279, endPoint y: 48, distance: 60.7
click at [279, 48] on div "Project shell_copy001.jpg Screenshot 2025-08-30 at 21.47.07.png IMG_7865.jpg mo…" at bounding box center [274, 56] width 171 height 48
type input "error002"
click at [316, 94] on button "Save" at bounding box center [319, 91] width 20 height 13
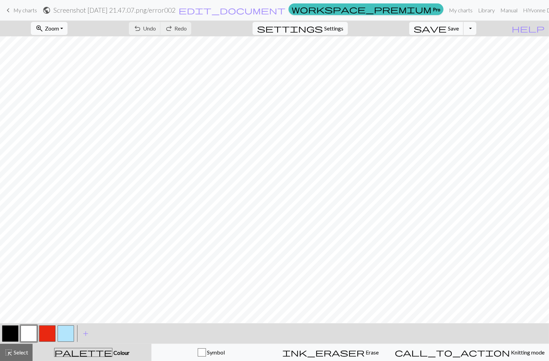
click at [458, 29] on button "save Save Save" at bounding box center [436, 28] width 54 height 13
click at [17, 12] on div "Chart saved" at bounding box center [274, 13] width 549 height 27
click at [20, 9] on span "My charts" at bounding box center [25, 10] width 24 height 7
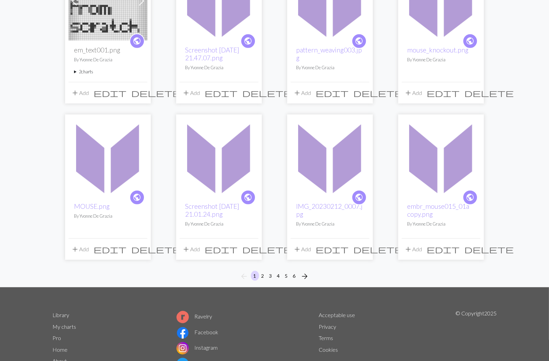
scroll to position [475, 0]
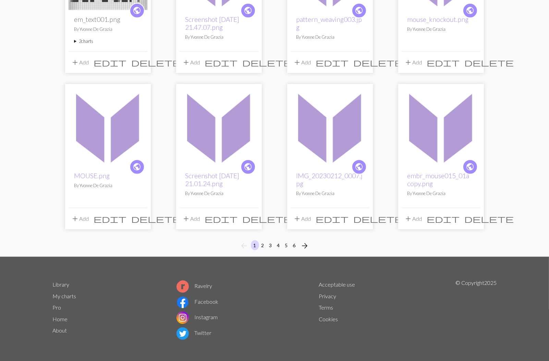
click at [326, 147] on img at bounding box center [330, 126] width 79 height 79
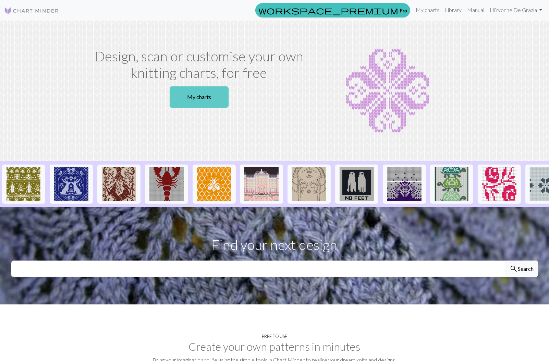
click at [201, 100] on link "My charts" at bounding box center [199, 96] width 59 height 21
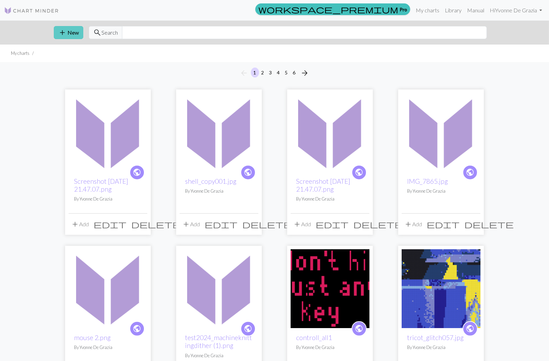
click at [76, 32] on button "add New" at bounding box center [68, 32] width 29 height 13
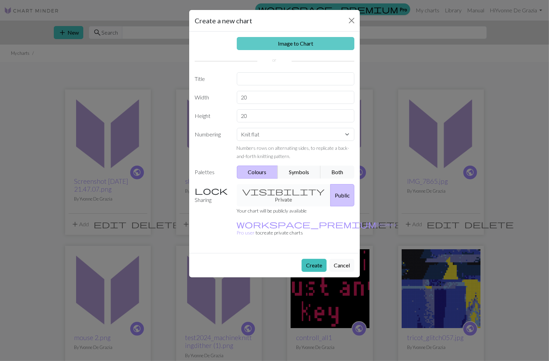
click at [296, 41] on link "Image to Chart" at bounding box center [296, 43] width 118 height 13
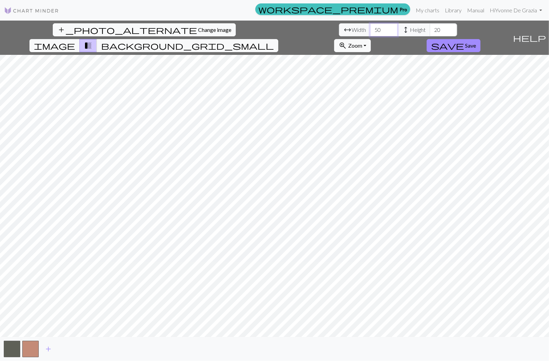
type input "50"
click at [370, 27] on input "50" at bounding box center [383, 29] width 27 height 13
click at [430, 29] on input "53" at bounding box center [443, 29] width 27 height 13
click at [430, 29] on input "54" at bounding box center [443, 29] width 27 height 13
click at [430, 29] on input "55" at bounding box center [443, 29] width 27 height 13
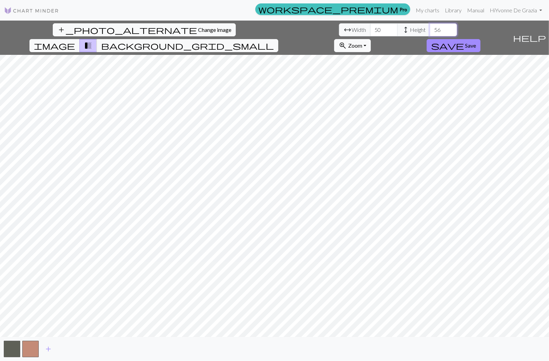
click at [430, 29] on input "56" at bounding box center [443, 29] width 27 height 13
click at [430, 29] on input "57" at bounding box center [443, 29] width 27 height 13
click at [430, 29] on input "58" at bounding box center [443, 29] width 27 height 13
click at [430, 29] on input "59" at bounding box center [443, 29] width 27 height 13
type input "60"
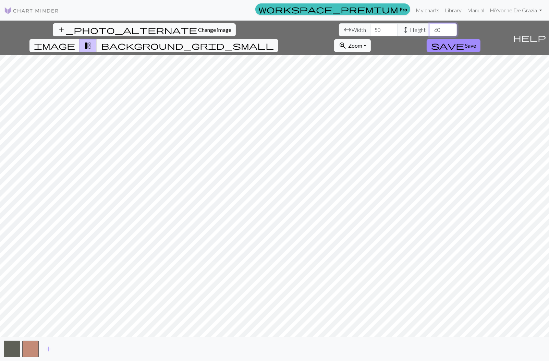
click at [430, 29] on input "60" at bounding box center [443, 29] width 27 height 13
click at [370, 27] on input "58" at bounding box center [383, 29] width 27 height 13
click at [370, 27] on input "59" at bounding box center [383, 29] width 27 height 13
click at [370, 27] on input "60" at bounding box center [383, 29] width 27 height 13
click at [370, 27] on input "61" at bounding box center [383, 29] width 27 height 13
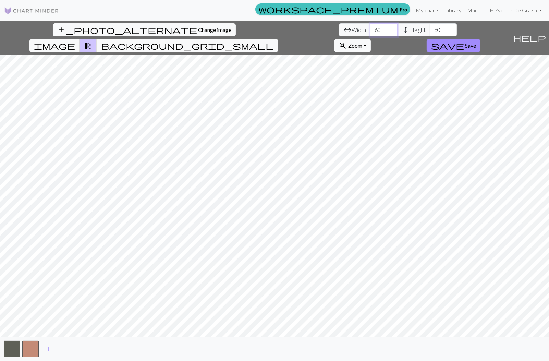
type input "60"
click at [370, 31] on input "60" at bounding box center [383, 29] width 27 height 13
click at [49, 347] on span "add" at bounding box center [48, 349] width 8 height 10
click at [66, 346] on span "add" at bounding box center [67, 349] width 8 height 10
click at [88, 348] on span "add" at bounding box center [85, 349] width 8 height 10
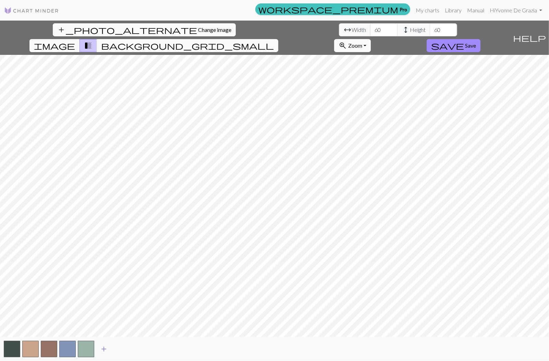
click at [105, 349] on span "add" at bounding box center [104, 349] width 8 height 10
click at [480, 39] on button "save Save" at bounding box center [454, 45] width 54 height 13
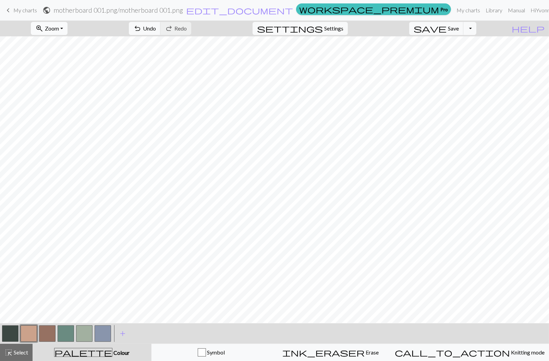
click at [67, 27] on button "zoom_in Zoom Zoom" at bounding box center [49, 28] width 37 height 13
click at [65, 83] on button "50%" at bounding box center [58, 81] width 54 height 11
click at [49, 331] on button "button" at bounding box center [47, 333] width 16 height 16
click at [125, 333] on span "add" at bounding box center [123, 334] width 8 height 10
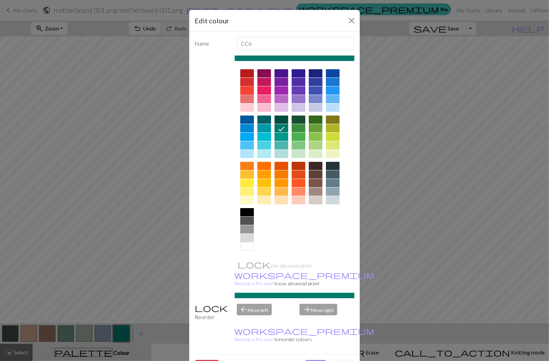
click at [249, 88] on div at bounding box center [247, 90] width 14 height 8
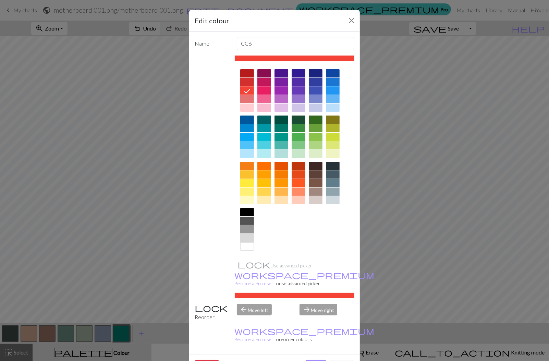
click at [312, 360] on button "Done" at bounding box center [316, 366] width 22 height 13
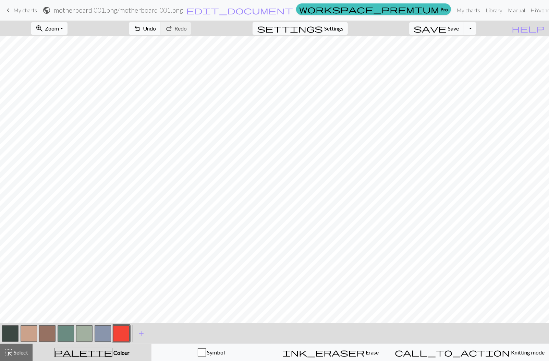
click at [53, 334] on button "button" at bounding box center [47, 333] width 16 height 16
click at [53, 334] on div "Edit colour Name CC2 Use advanced picker workspace_premium Become a Pro user to…" at bounding box center [274, 180] width 549 height 361
click at [50, 334] on button "button" at bounding box center [47, 333] width 16 height 16
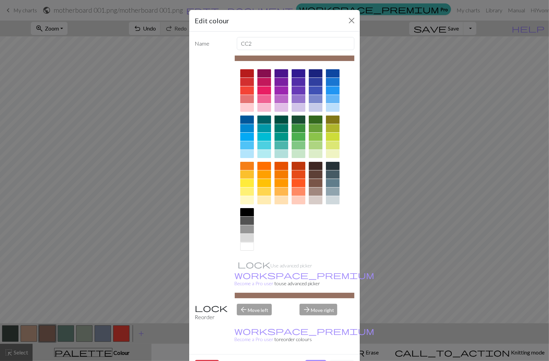
click at [246, 91] on div at bounding box center [247, 90] width 14 height 8
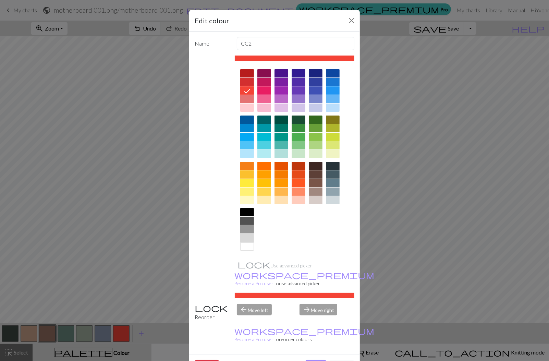
click at [314, 360] on button "Done" at bounding box center [316, 366] width 22 height 13
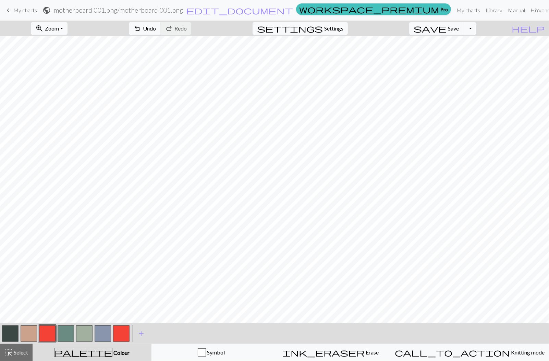
click at [104, 333] on button "button" at bounding box center [103, 333] width 16 height 16
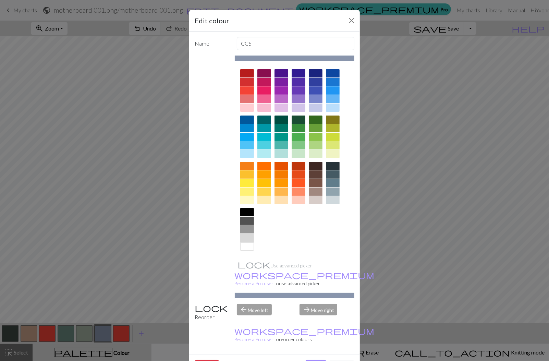
click at [333, 90] on div at bounding box center [333, 90] width 14 height 8
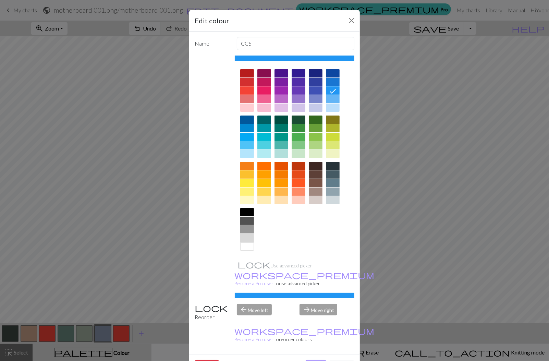
click at [316, 360] on button "Done" at bounding box center [316, 366] width 22 height 13
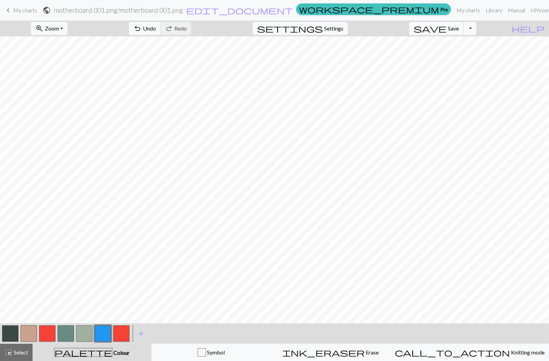
click at [464, 32] on button "save Save Save" at bounding box center [436, 28] width 54 height 13
click at [23, 11] on span "My charts" at bounding box center [25, 10] width 24 height 7
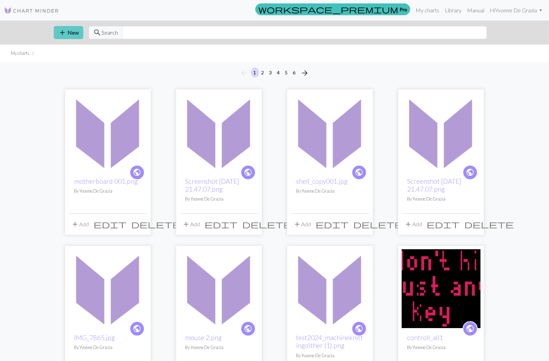
click at [71, 34] on button "add New" at bounding box center [68, 32] width 29 height 13
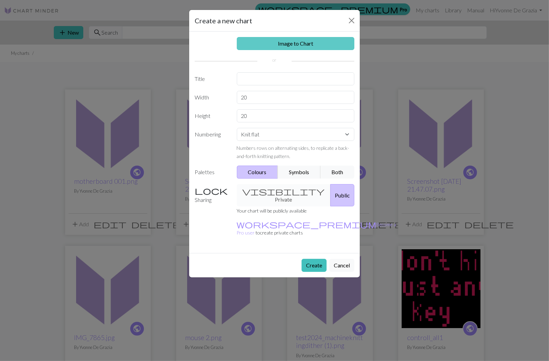
click at [276, 39] on link "Image to Chart" at bounding box center [296, 43] width 118 height 13
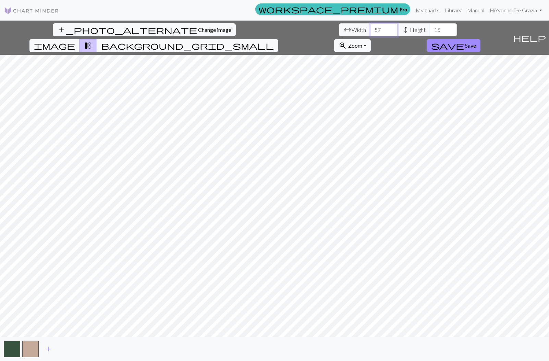
click at [370, 27] on input "57" at bounding box center [383, 29] width 27 height 13
click at [370, 27] on input "58" at bounding box center [383, 29] width 27 height 13
click at [370, 27] on input "59" at bounding box center [383, 29] width 27 height 13
type input "60"
click at [370, 27] on input "60" at bounding box center [383, 29] width 27 height 13
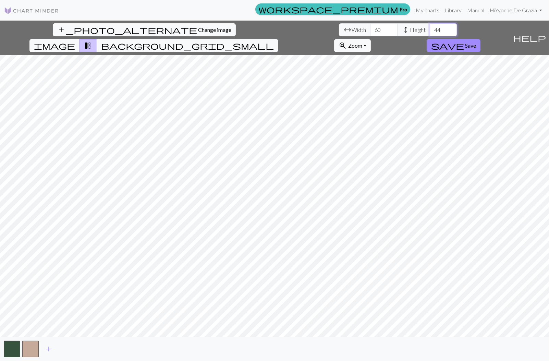
click at [430, 29] on input "44" at bounding box center [443, 29] width 27 height 13
click at [430, 29] on input "45" at bounding box center [443, 29] width 27 height 13
type input "46"
click at [430, 29] on input "46" at bounding box center [443, 29] width 27 height 13
click at [49, 346] on span "add" at bounding box center [48, 349] width 8 height 10
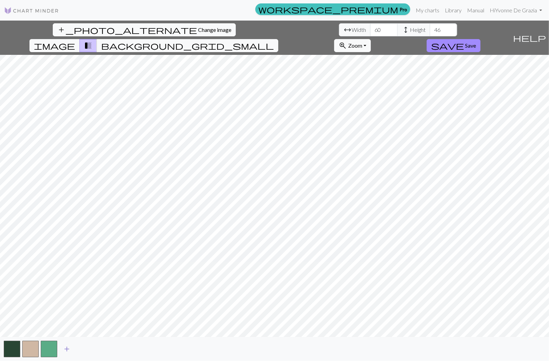
click at [69, 347] on span "add" at bounding box center [67, 349] width 8 height 10
click at [88, 349] on span "add" at bounding box center [85, 349] width 8 height 10
click at [464, 41] on span "save" at bounding box center [447, 46] width 33 height 10
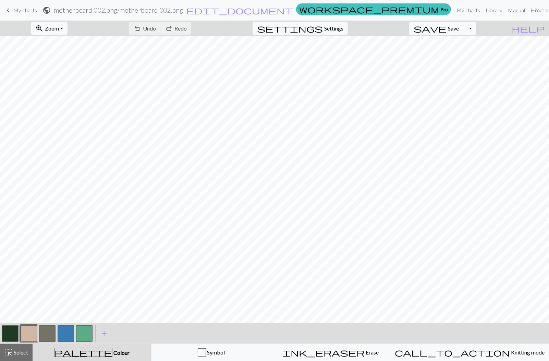
click at [26, 333] on button "button" at bounding box center [29, 333] width 16 height 16
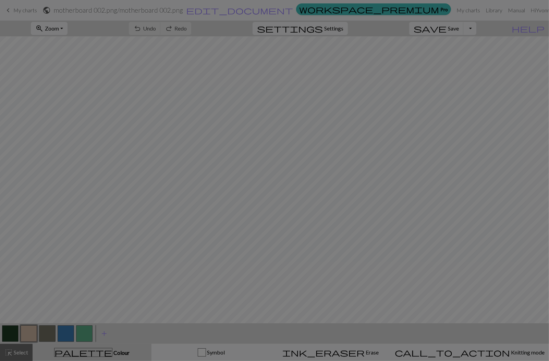
click at [26, 333] on div "Edit colour Name CC1 Use advanced picker workspace_premium Become a Pro user to…" at bounding box center [274, 180] width 549 height 361
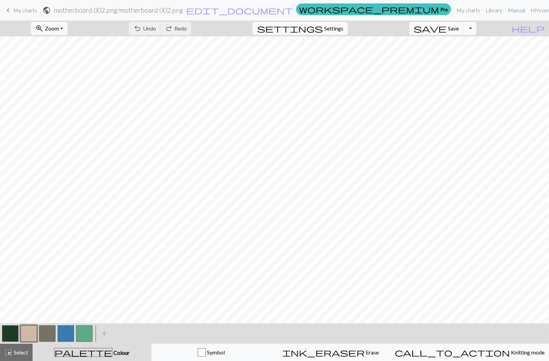
click at [28, 334] on button "button" at bounding box center [29, 333] width 16 height 16
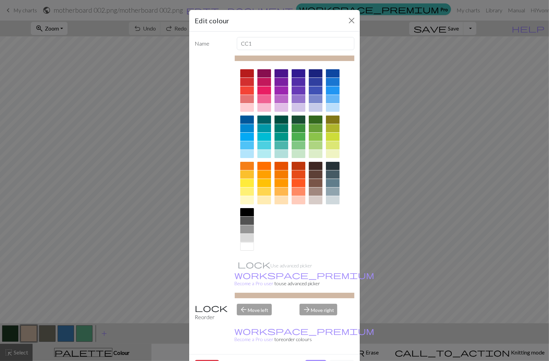
click at [267, 97] on div at bounding box center [264, 99] width 14 height 8
click at [309, 360] on button "Done" at bounding box center [316, 366] width 22 height 13
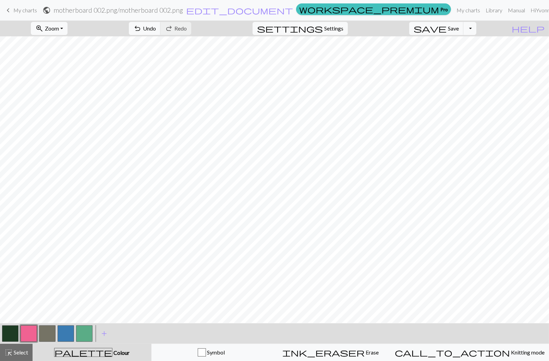
click at [89, 333] on button "button" at bounding box center [84, 333] width 16 height 16
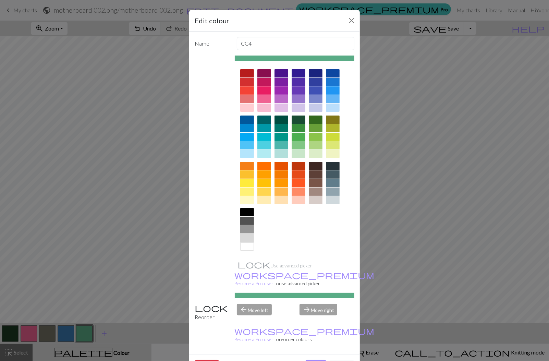
click at [296, 146] on div at bounding box center [299, 145] width 14 height 8
click at [314, 360] on button "Done" at bounding box center [316, 366] width 22 height 13
